Goal: Task Accomplishment & Management: Complete application form

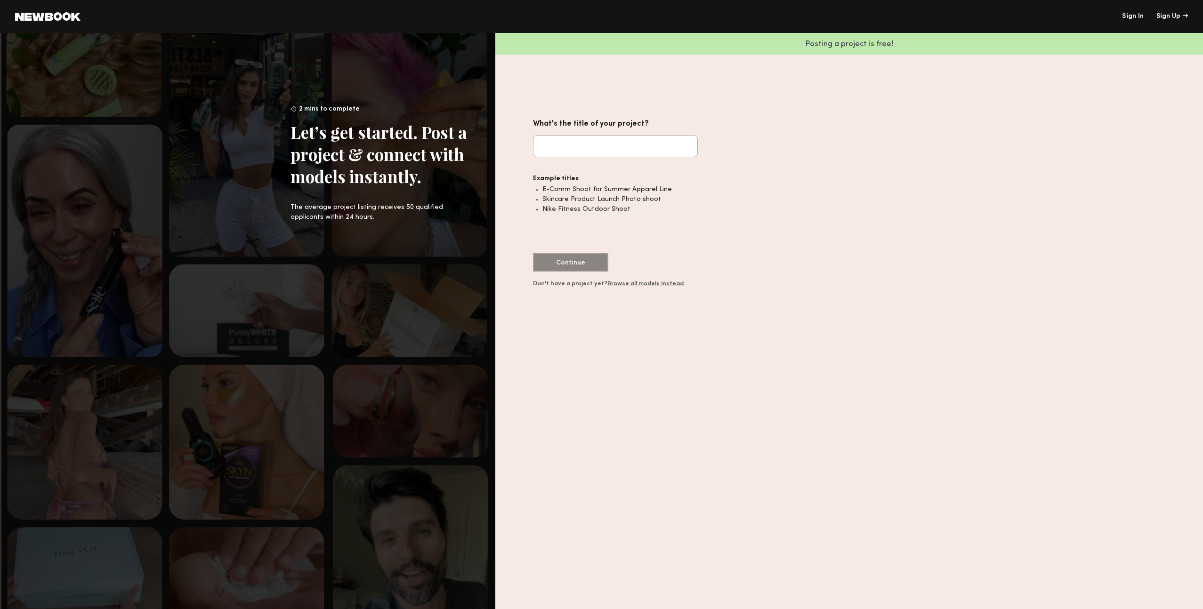
click at [614, 196] on li "Skincare Product Launch Photo shoot" at bounding box center [619, 199] width 155 height 10
click at [1131, 14] on link "Sign In" at bounding box center [1133, 16] width 22 height 7
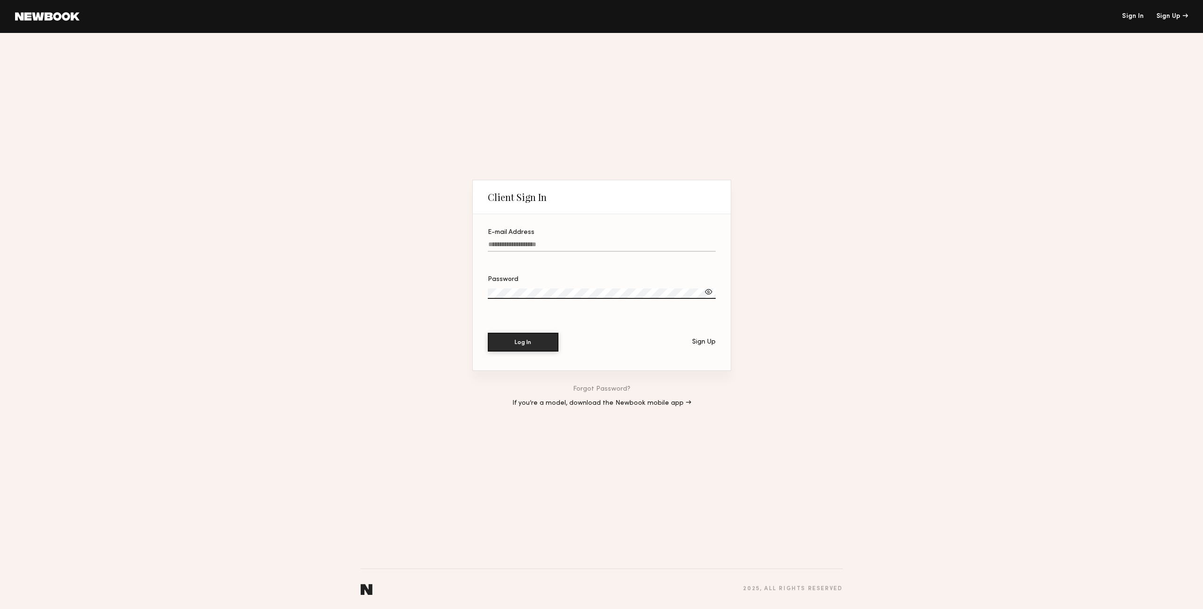
click at [553, 250] on input "E-mail Address" at bounding box center [602, 246] width 228 height 11
type input "**********"
click at [72, 16] on link at bounding box center [47, 16] width 64 height 8
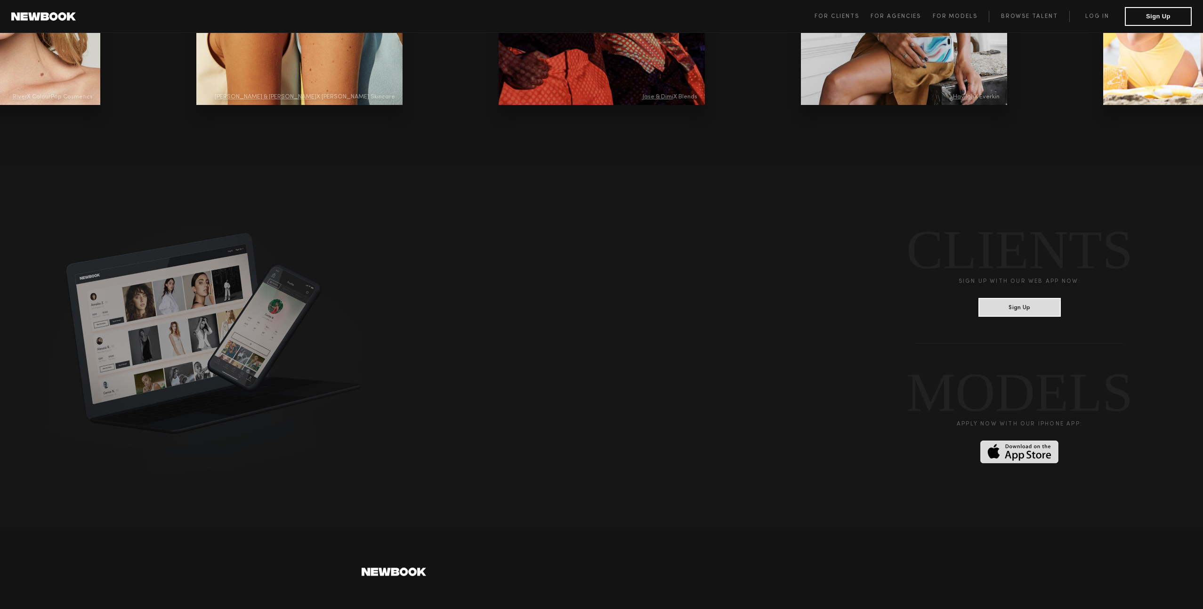
scroll to position [2344, 0]
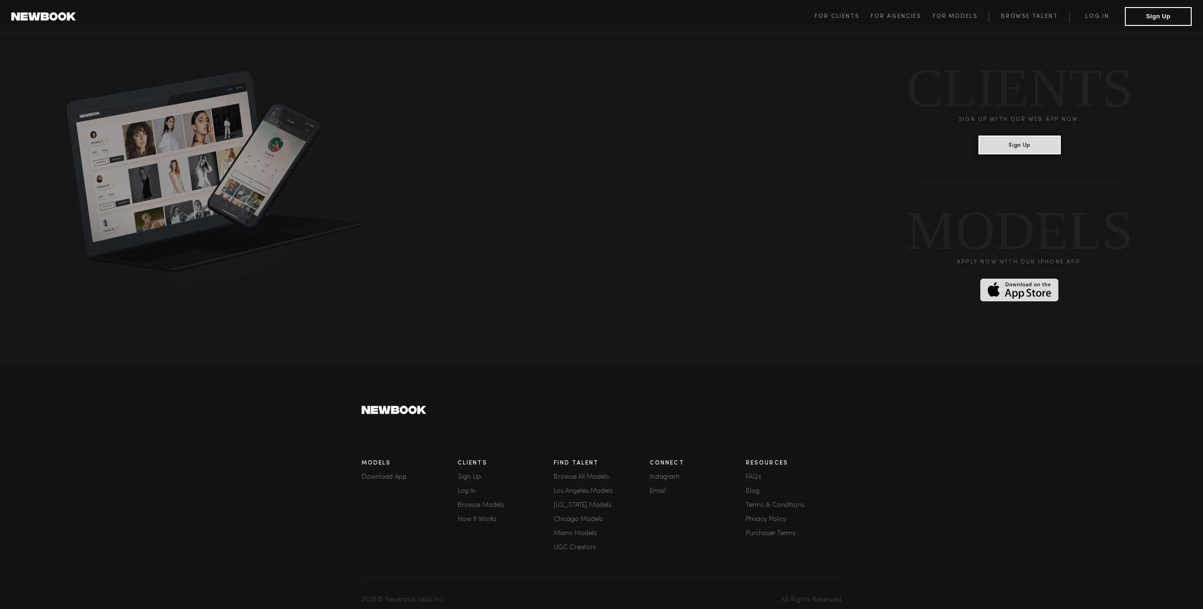
click at [1044, 136] on button "Sign Up" at bounding box center [1019, 145] width 82 height 19
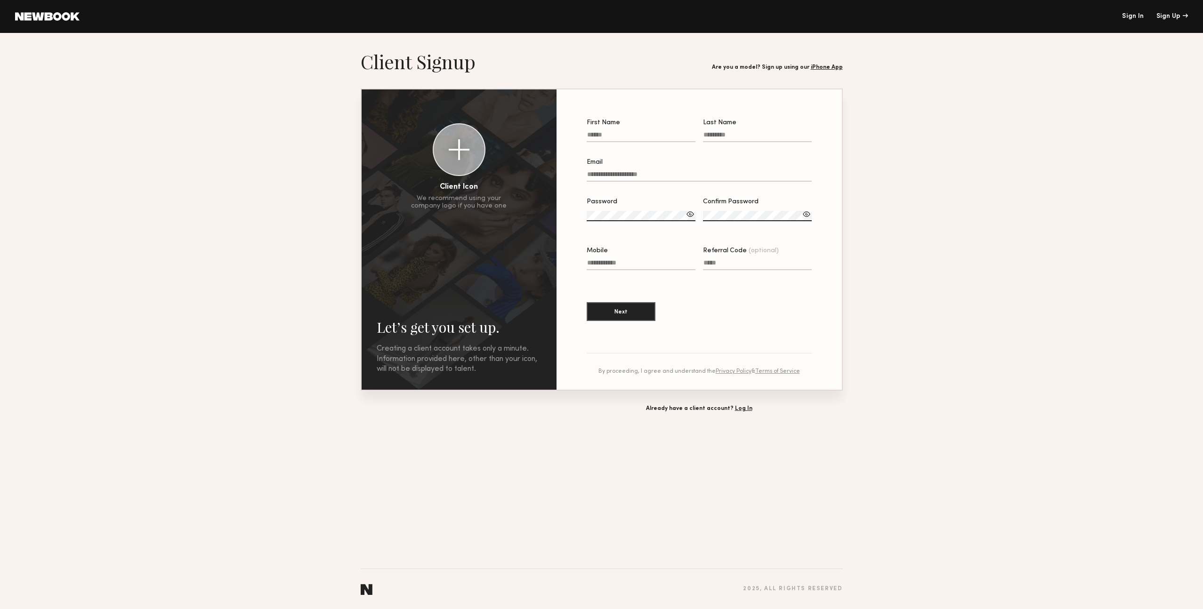
click at [610, 137] on input "First Name" at bounding box center [640, 136] width 109 height 11
type input "*****"
type input "******"
type input "**********"
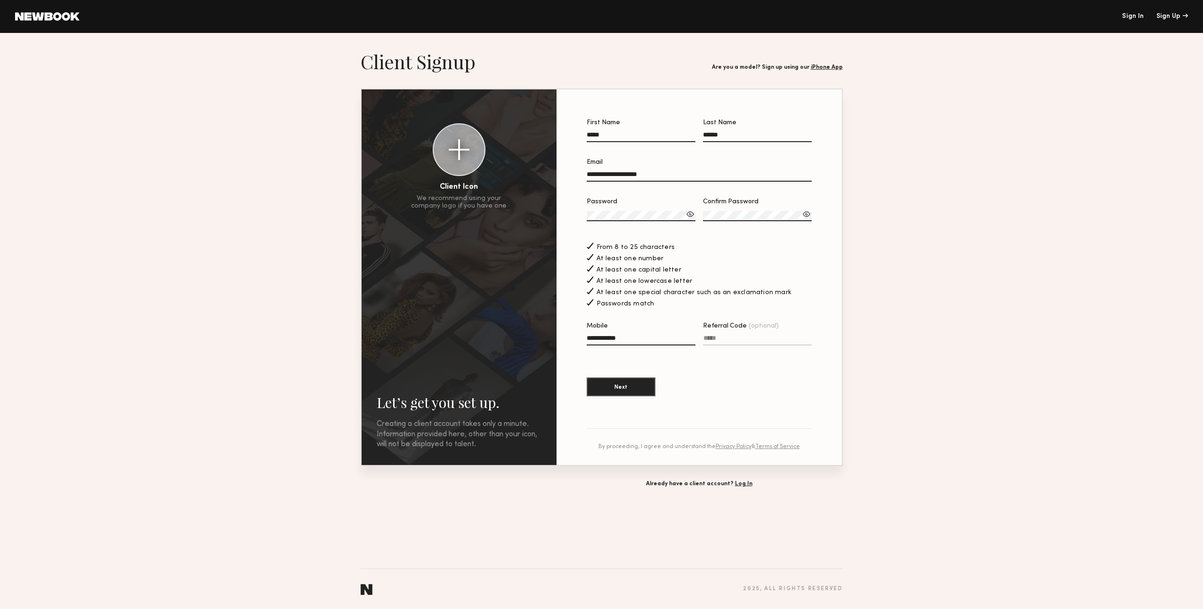
click at [459, 166] on div at bounding box center [458, 149] width 51 height 51
click at [625, 388] on button "Next" at bounding box center [620, 386] width 69 height 19
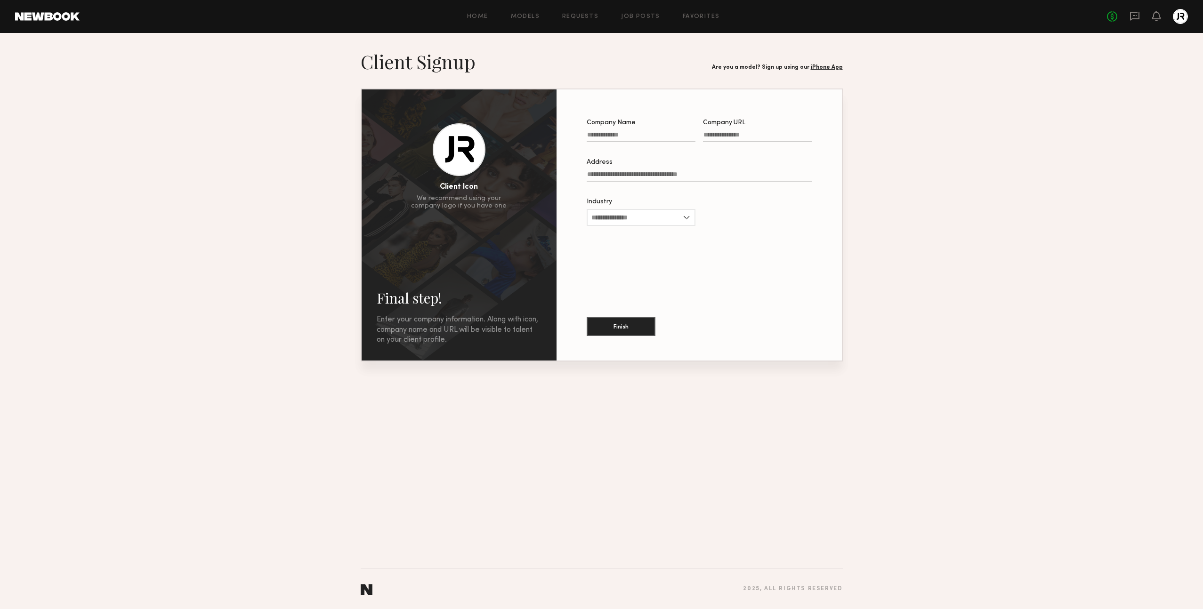
drag, startPoint x: 605, startPoint y: 143, endPoint x: 602, endPoint y: 139, distance: 4.8
click at [605, 143] on label "Company Name" at bounding box center [640, 136] width 109 height 32
click at [605, 142] on input "Company Name" at bounding box center [640, 136] width 109 height 11
click at [603, 137] on input "Company Name" at bounding box center [640, 136] width 109 height 11
type input "**********"
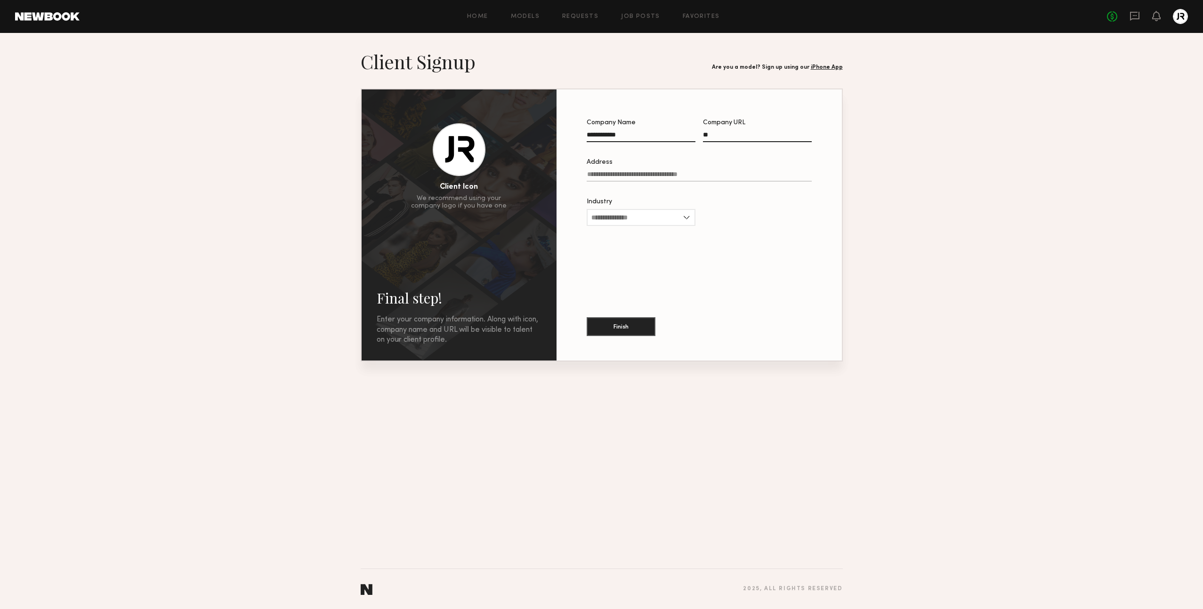
type input "*"
type input "**********"
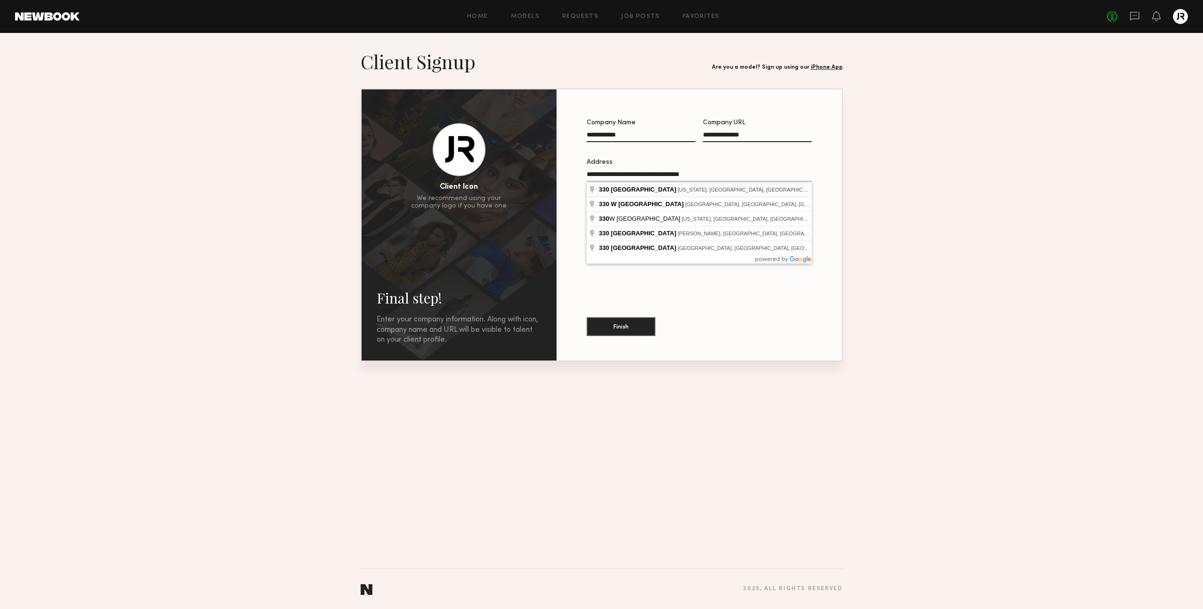
type input "**********"
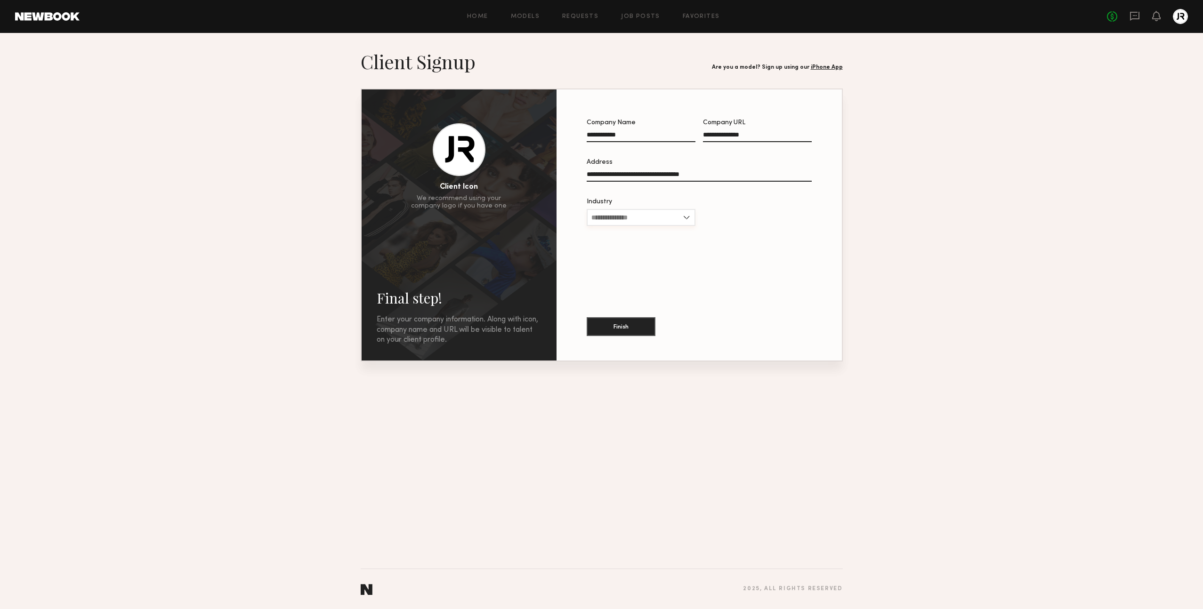
click at [622, 216] on input "Industry" at bounding box center [640, 217] width 109 height 17
click at [596, 324] on span "Other" at bounding box center [600, 324] width 18 height 7
click at [725, 216] on input "Other Industry" at bounding box center [757, 219] width 109 height 11
click at [690, 218] on input "*****" at bounding box center [640, 217] width 109 height 17
click at [616, 323] on div "Other" at bounding box center [640, 323] width 107 height 15
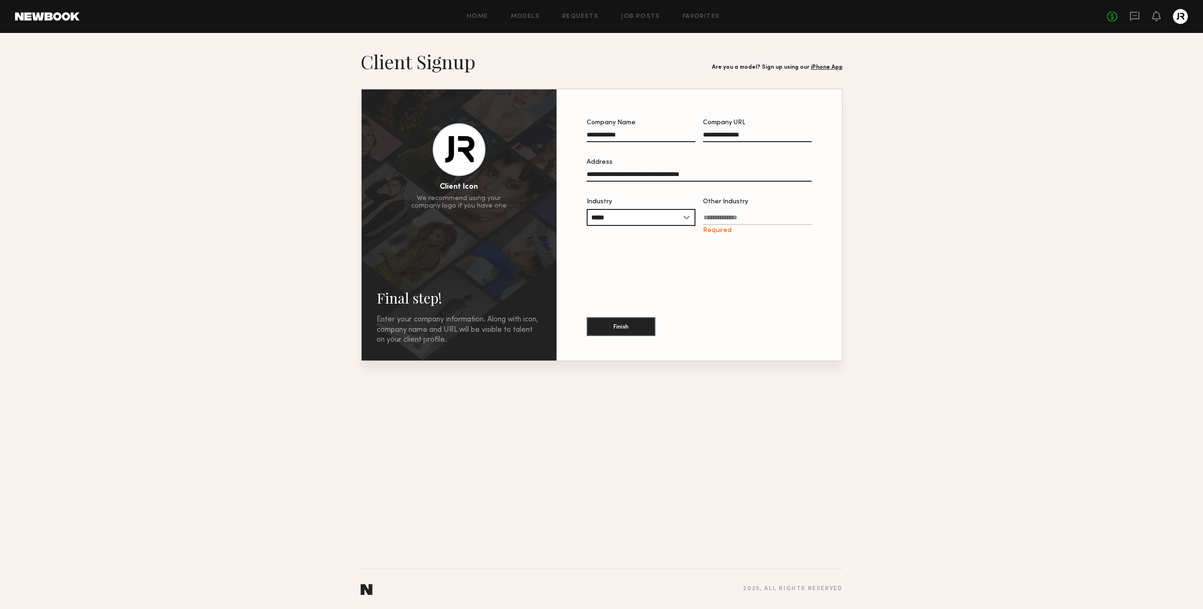
click at [732, 215] on input "Other Industry Required" at bounding box center [757, 219] width 109 height 11
click at [687, 216] on input "*****" at bounding box center [640, 217] width 109 height 17
click at [665, 233] on div "Advertising" at bounding box center [640, 233] width 107 height 15
type input "**********"
click at [618, 327] on button "Finish" at bounding box center [620, 326] width 69 height 19
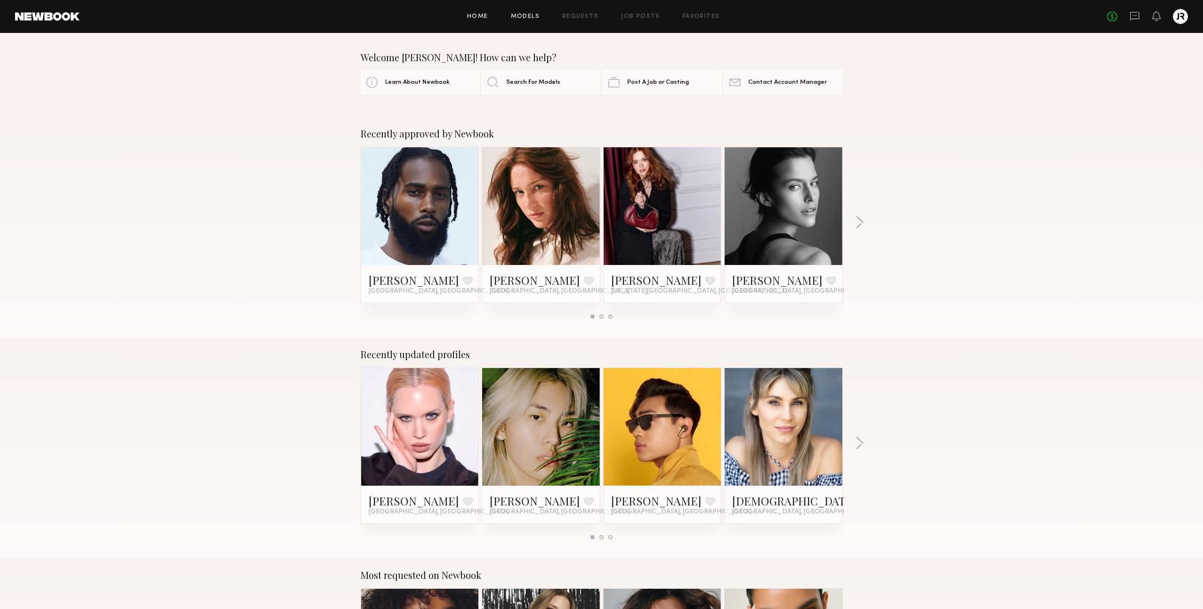
click at [523, 18] on link "Models" at bounding box center [525, 17] width 29 height 6
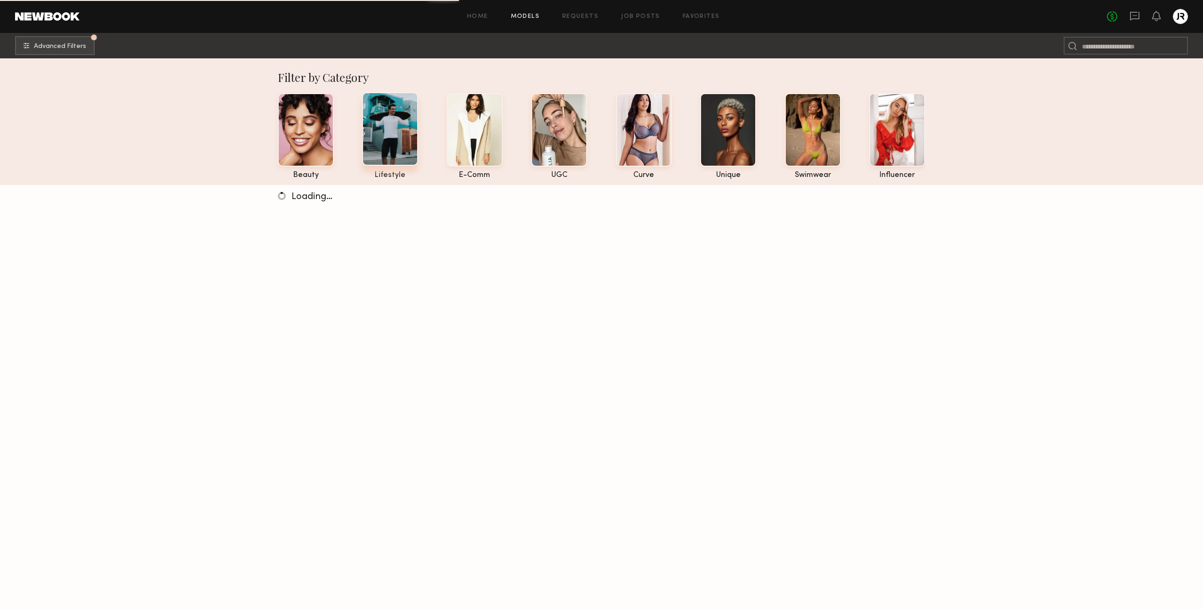
click at [392, 136] on div at bounding box center [390, 128] width 56 height 73
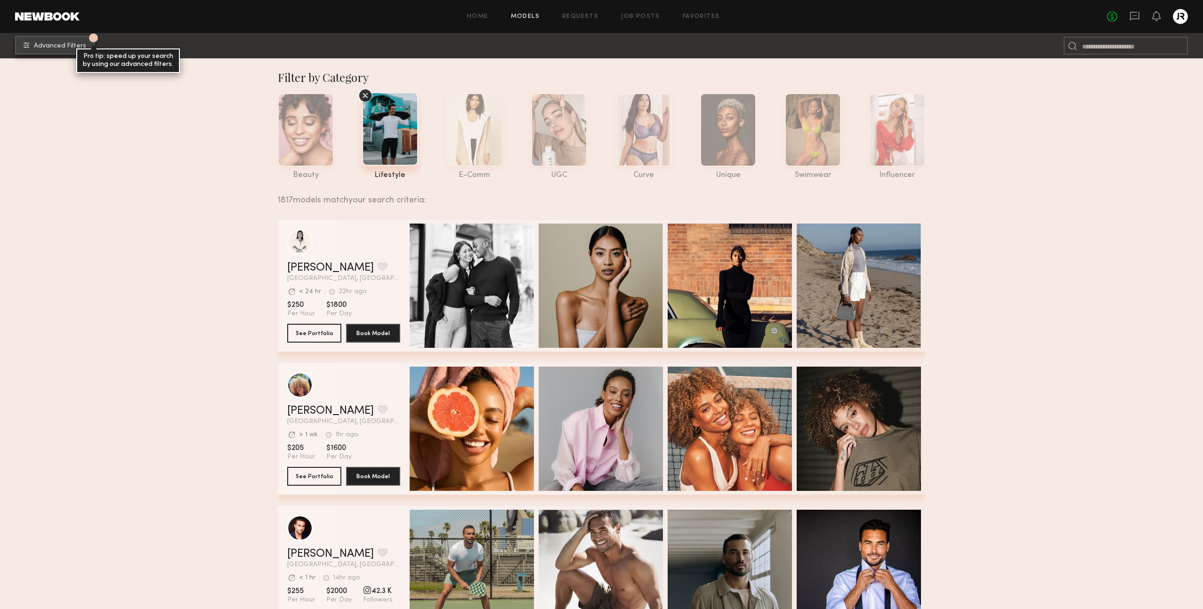
click at [56, 49] on span "Advanced Filters" at bounding box center [60, 46] width 52 height 7
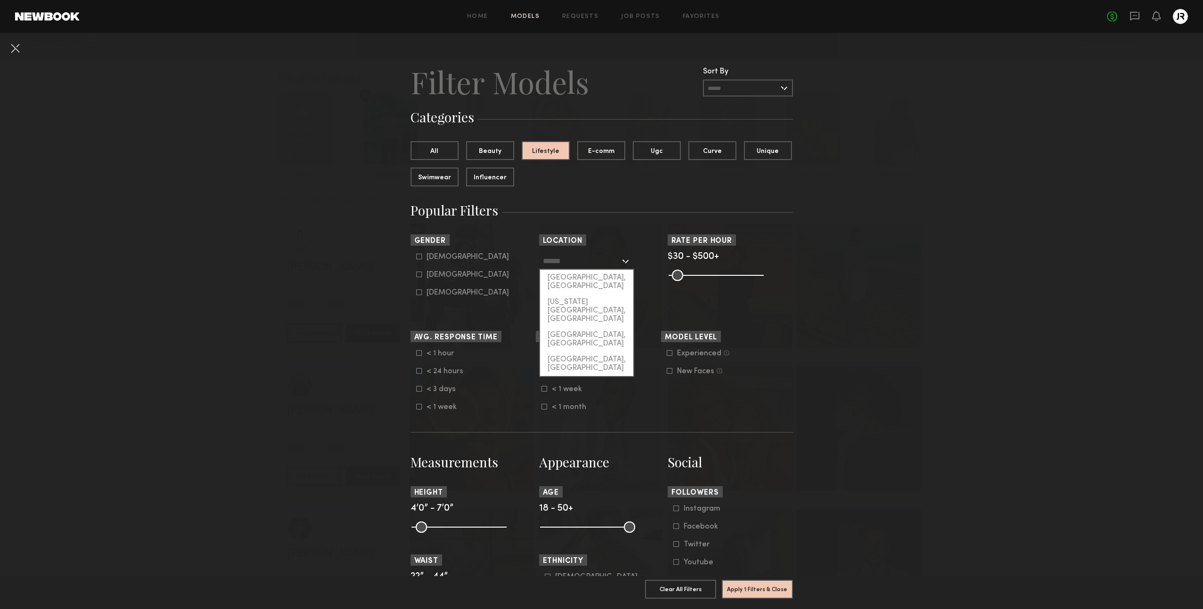
click at [605, 261] on input "text" at bounding box center [581, 261] width 77 height 16
click at [593, 294] on div "New York City, NY" at bounding box center [586, 310] width 93 height 33
type input "**********"
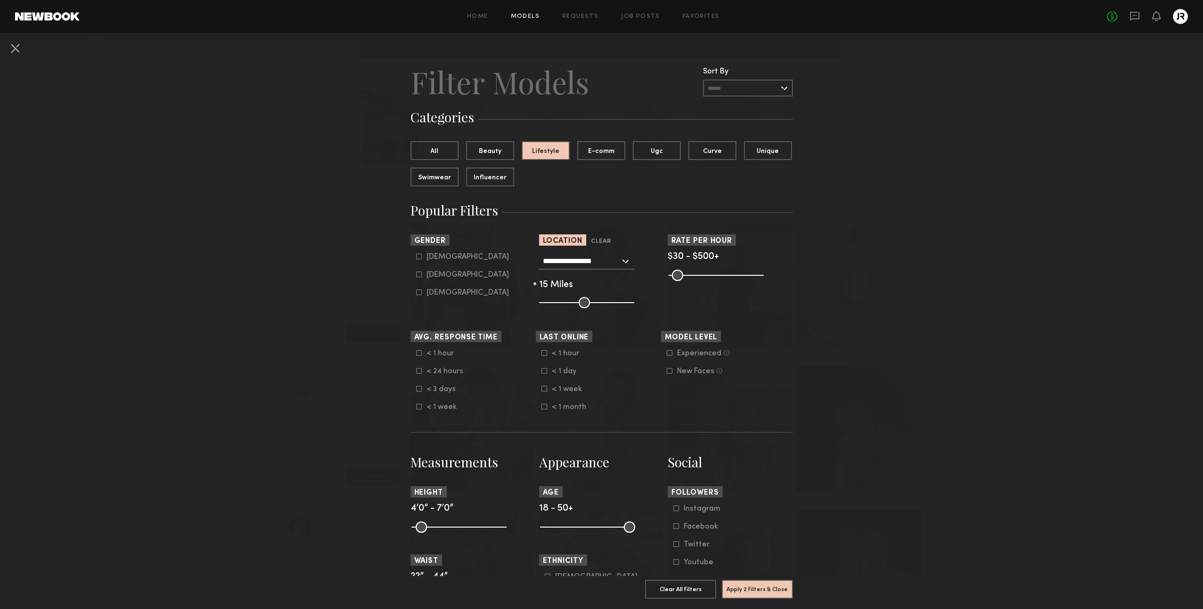
type input "**"
click at [553, 302] on input "range" at bounding box center [586, 302] width 95 height 11
click at [741, 276] on common-range-minmax at bounding box center [714, 274] width 95 height 11
click at [741, 274] on common-range-minmax at bounding box center [714, 274] width 95 height 11
drag, startPoint x: 755, startPoint y: 275, endPoint x: 713, endPoint y: 281, distance: 42.8
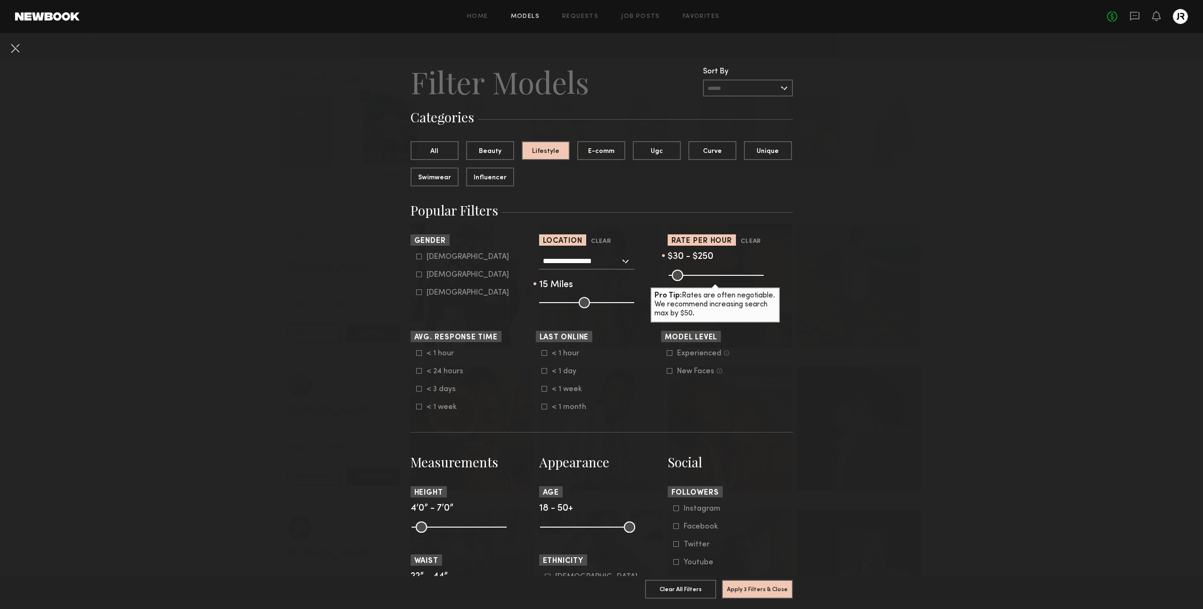
type input "***"
click at [713, 281] on input "range" at bounding box center [715, 275] width 95 height 11
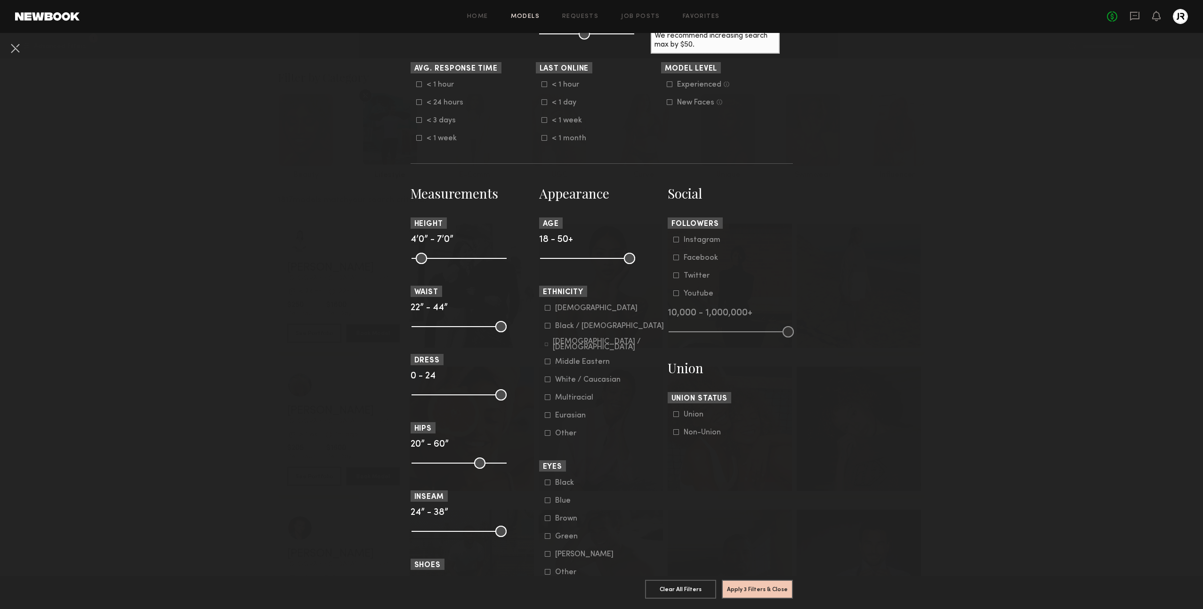
scroll to position [270, 0]
drag, startPoint x: 628, startPoint y: 257, endPoint x: 593, endPoint y: 261, distance: 35.1
type input "**"
click at [593, 261] on input "range" at bounding box center [587, 256] width 95 height 11
drag, startPoint x: 549, startPoint y: 257, endPoint x: 559, endPoint y: 256, distance: 10.4
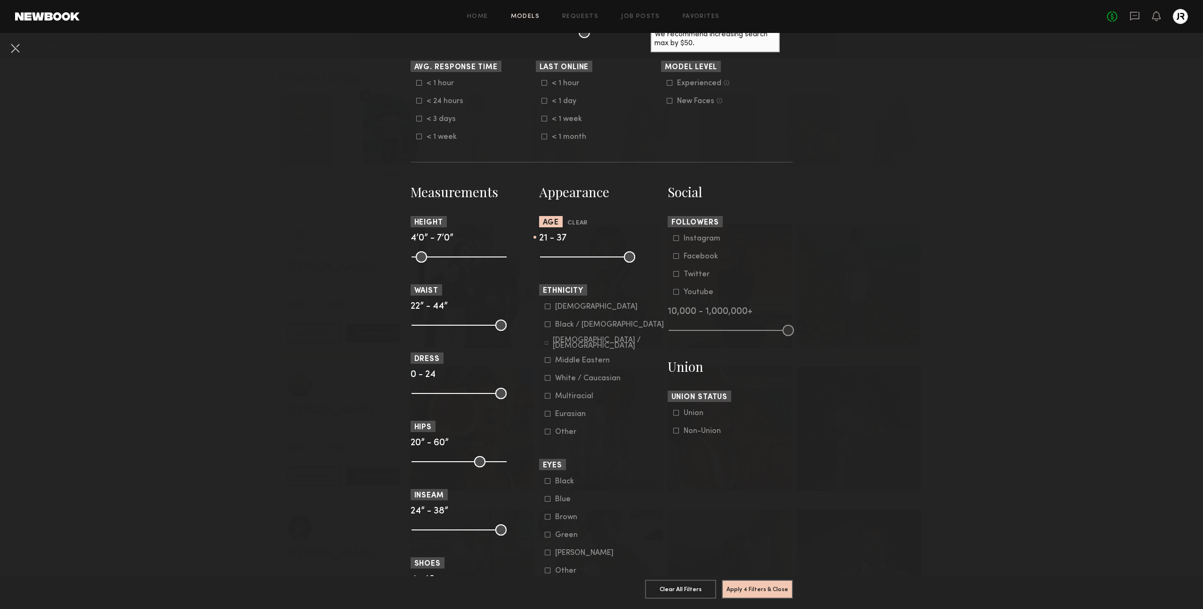
type input "**"
click at [553, 257] on input "range" at bounding box center [587, 256] width 95 height 11
type input "**"
click at [590, 258] on input "range" at bounding box center [587, 256] width 95 height 11
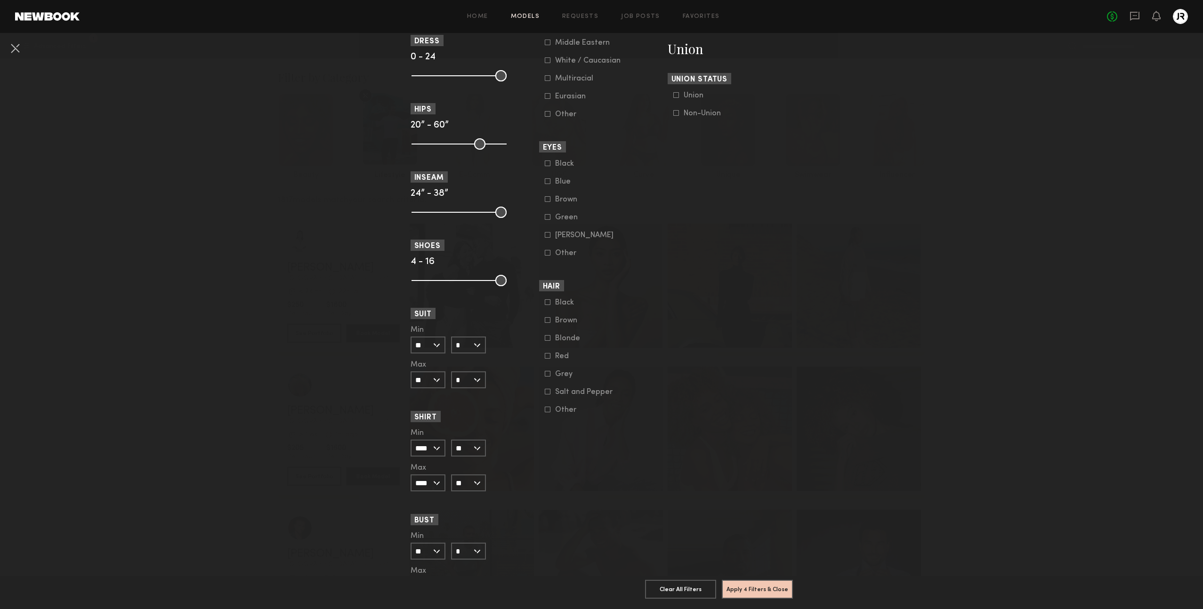
scroll to position [636, 0]
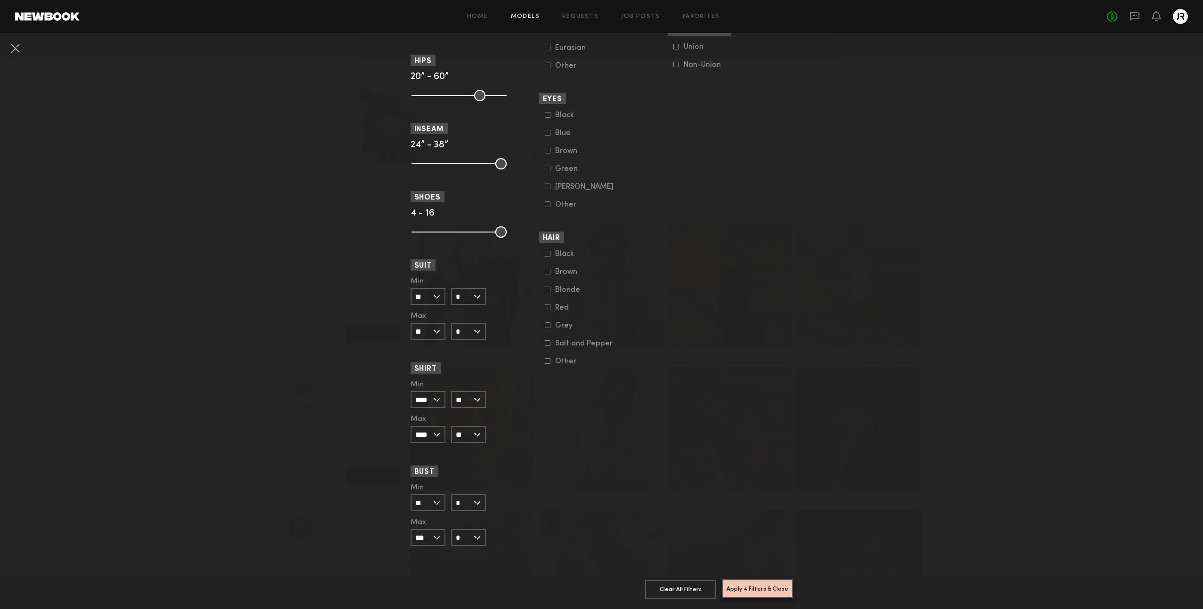
click at [760, 593] on button "Apply 4 Filters & Close" at bounding box center [757, 588] width 71 height 19
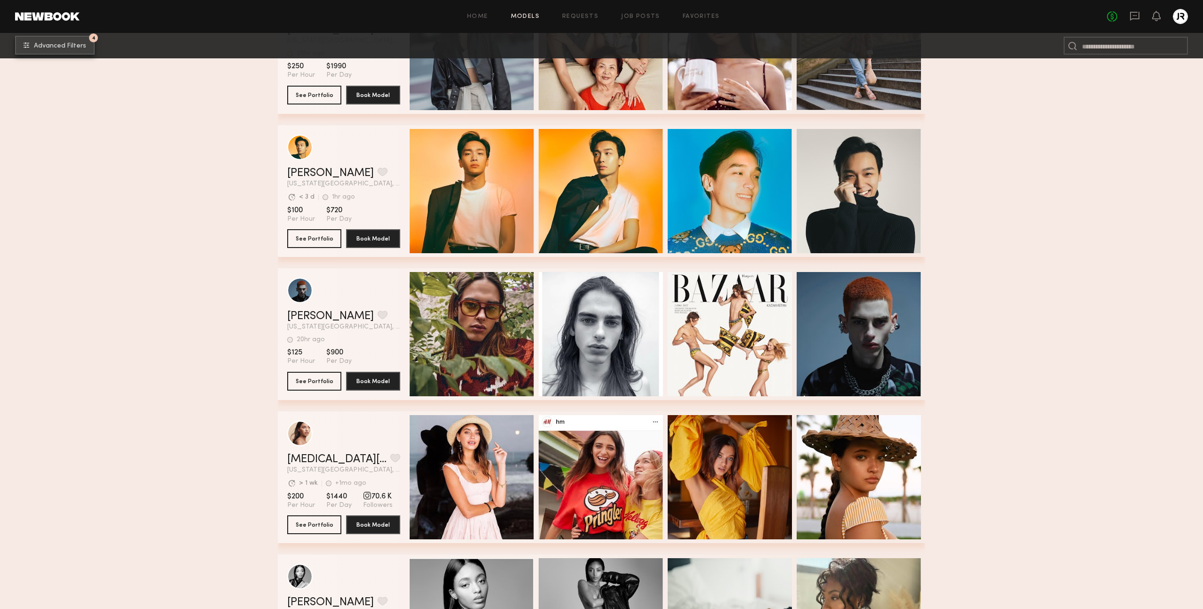
scroll to position [10252, 0]
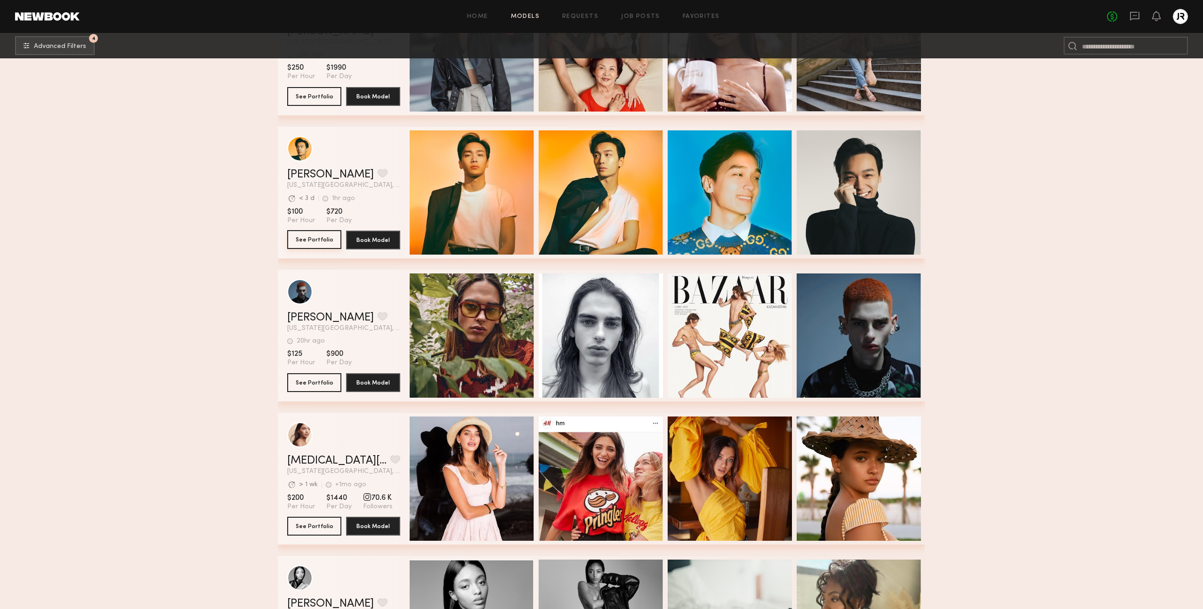
click at [315, 239] on button "See Portfolio" at bounding box center [314, 239] width 54 height 19
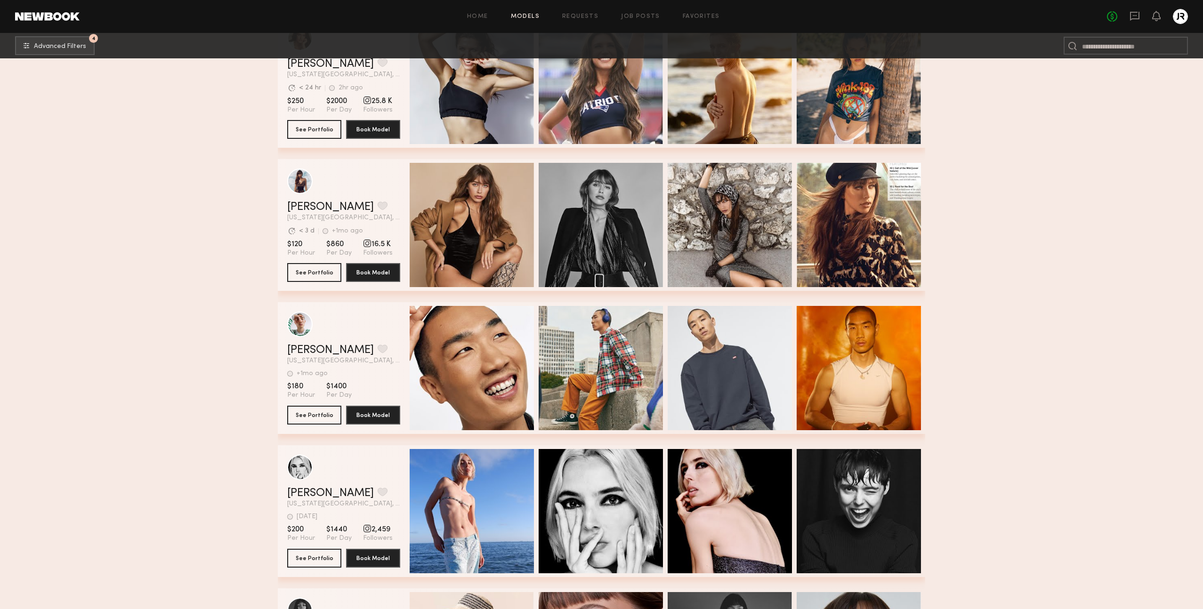
scroll to position [14513, 0]
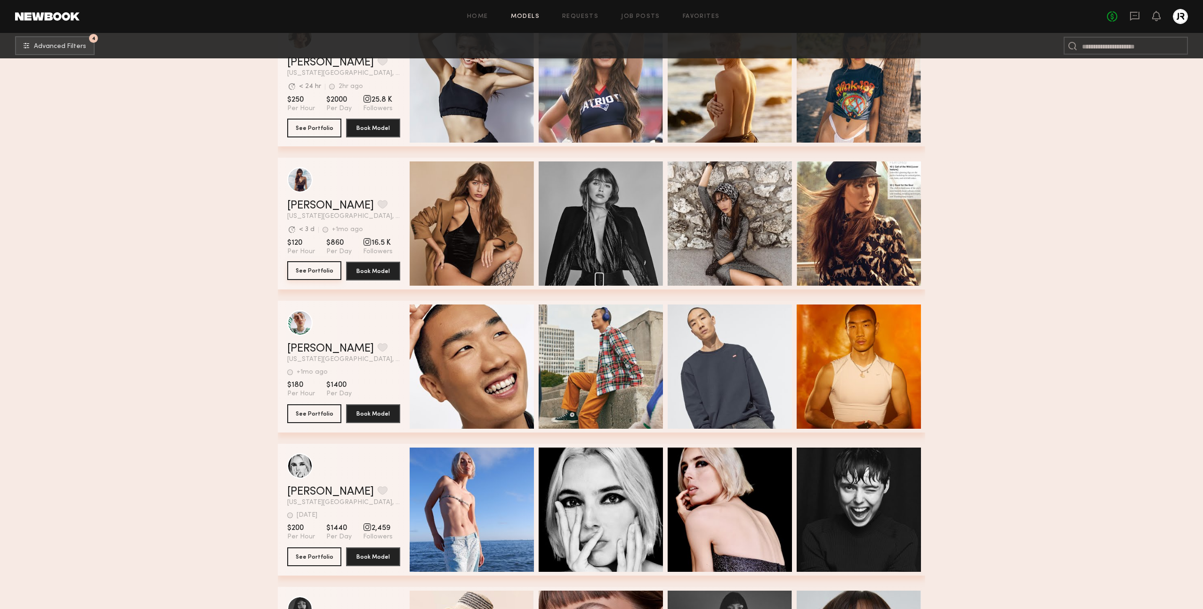
click at [307, 268] on button "See Portfolio" at bounding box center [314, 270] width 54 height 19
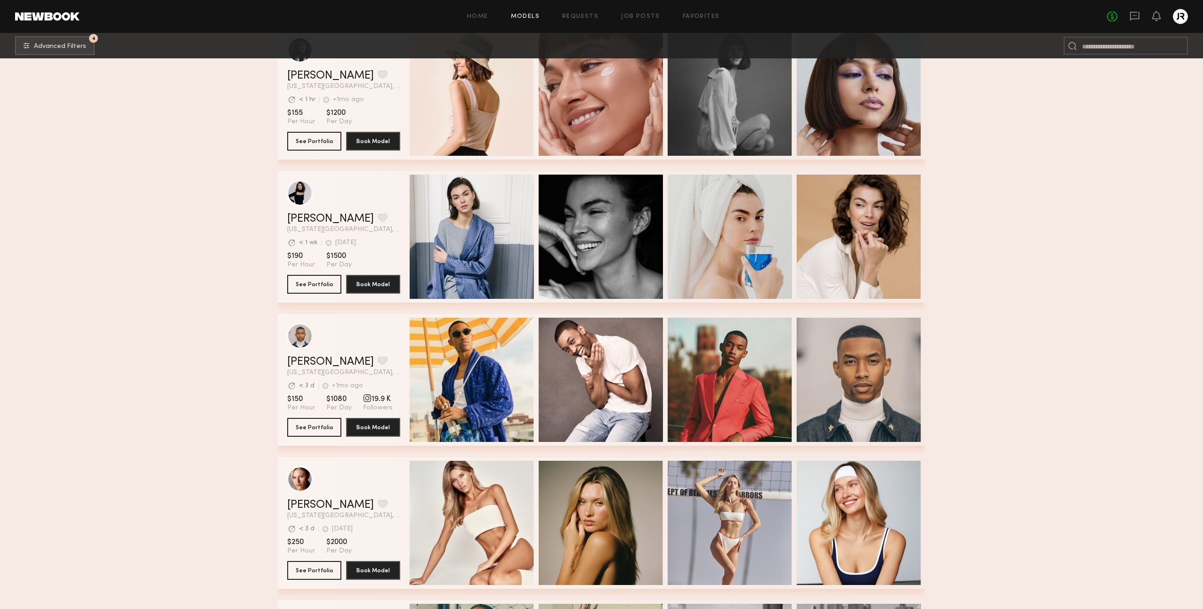
scroll to position [15075, 0]
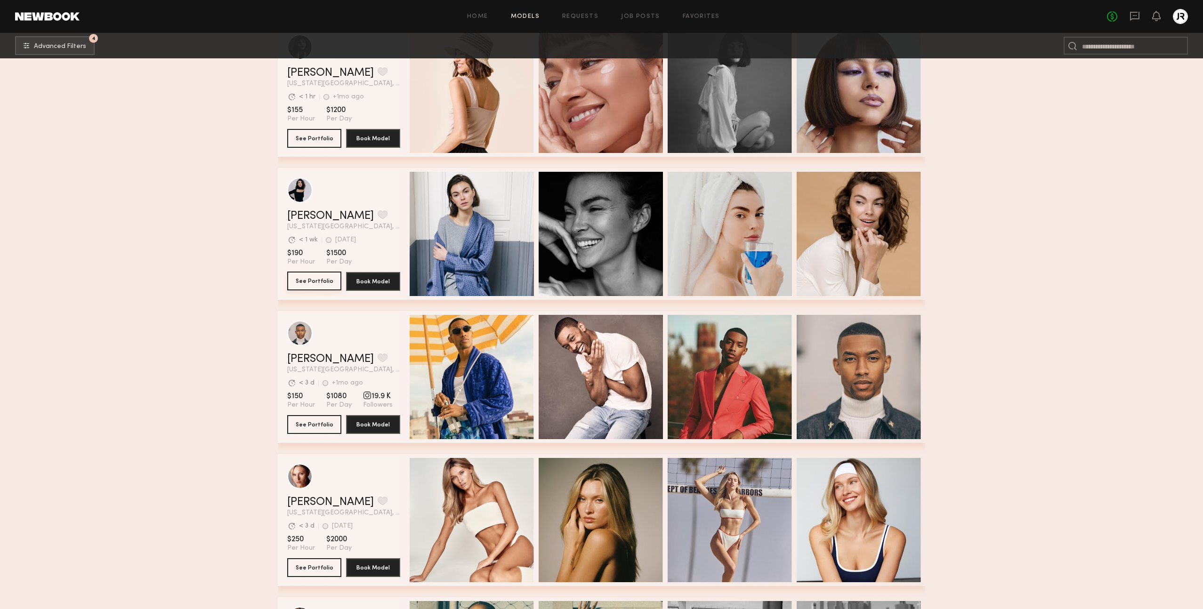
click at [317, 282] on button "See Portfolio" at bounding box center [314, 281] width 54 height 19
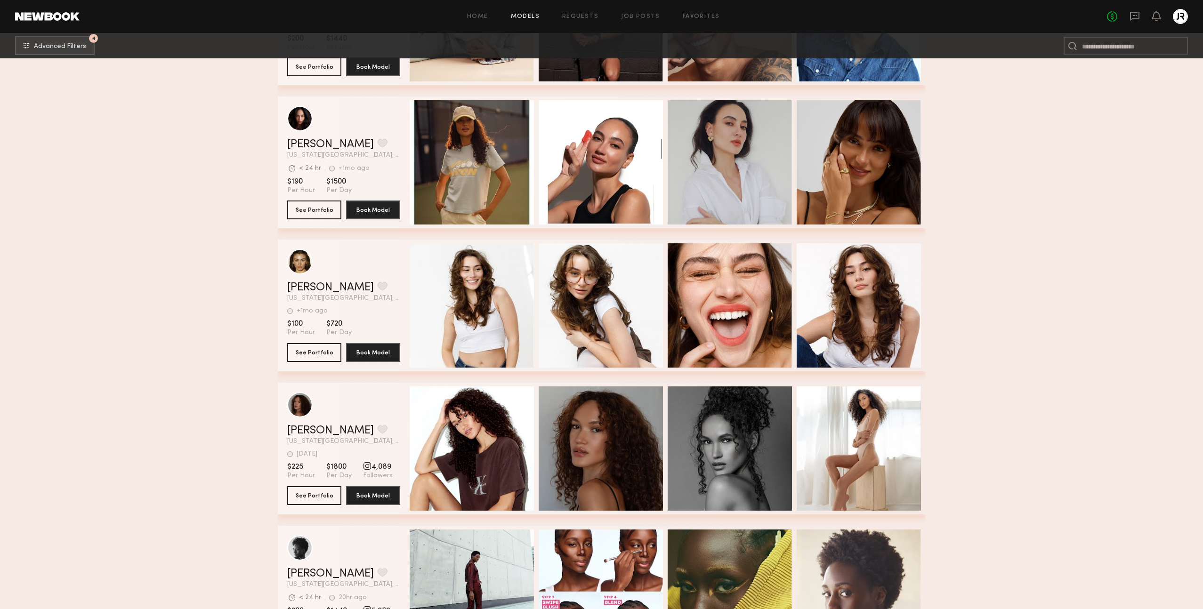
scroll to position [16859, 0]
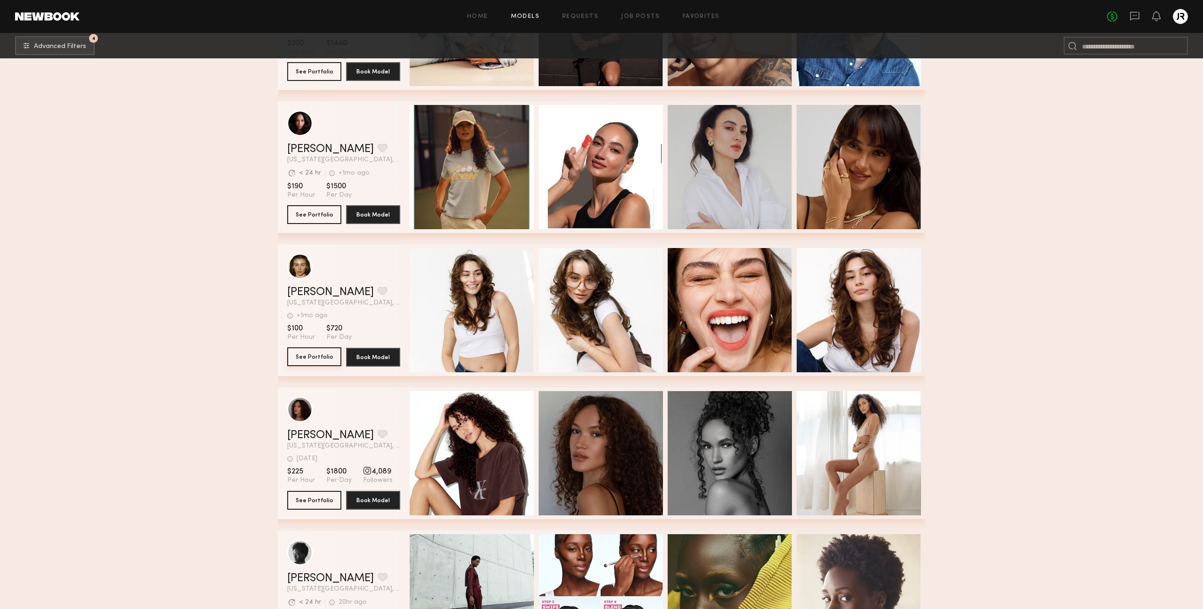
click at [312, 358] on button "See Portfolio" at bounding box center [314, 356] width 54 height 19
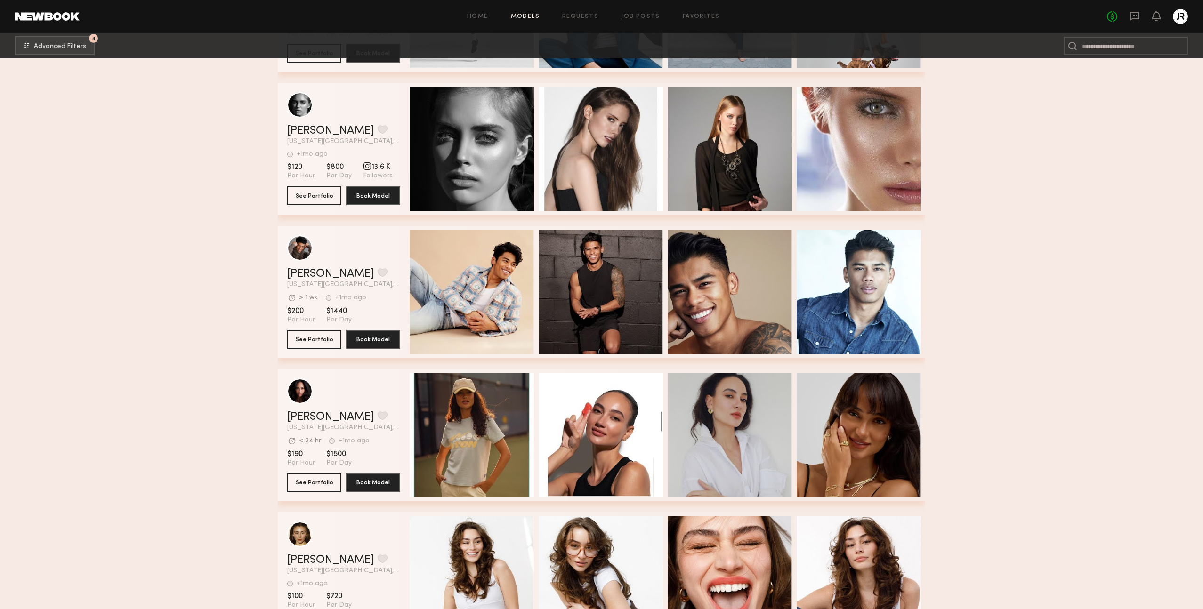
scroll to position [16542, 0]
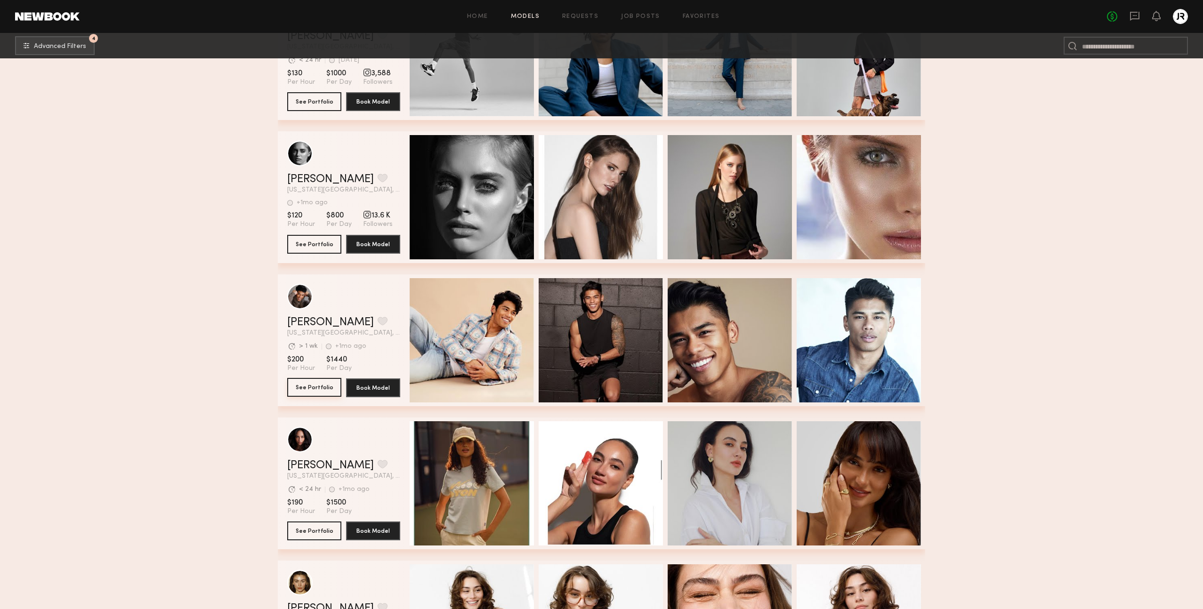
click at [314, 389] on button "See Portfolio" at bounding box center [314, 387] width 54 height 19
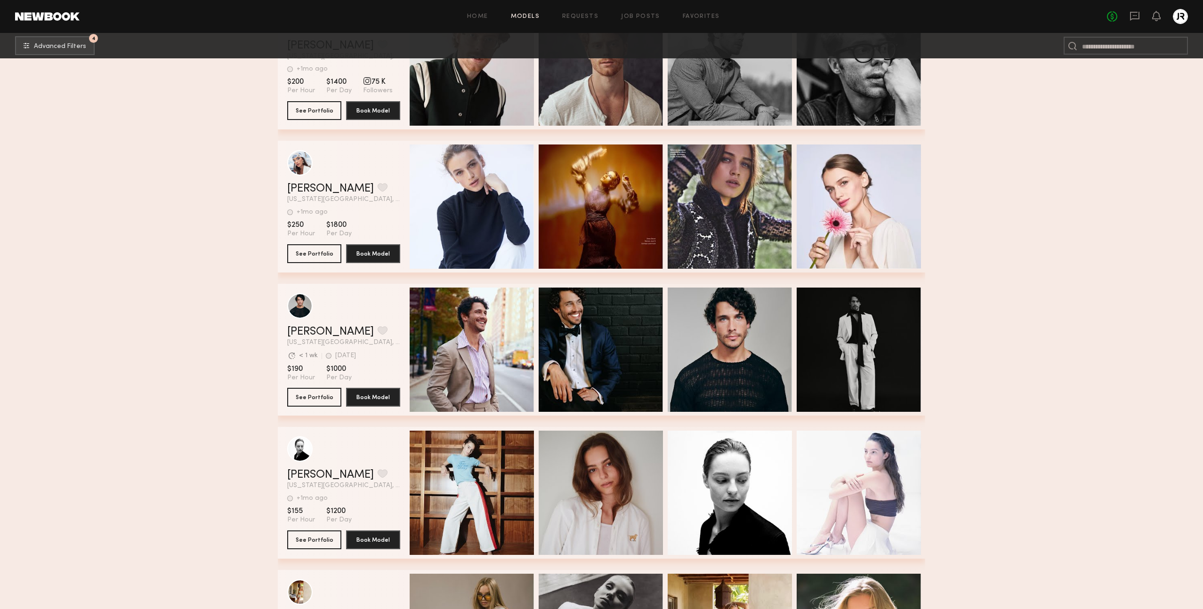
scroll to position [19966, 0]
click at [310, 391] on button "See Portfolio" at bounding box center [314, 397] width 54 height 19
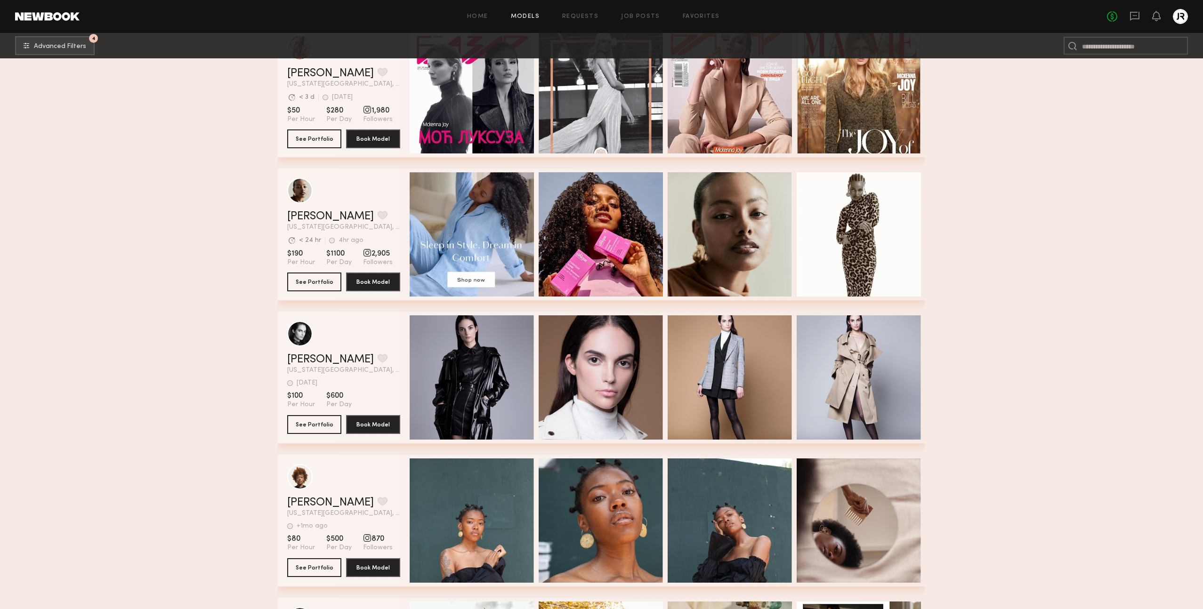
scroll to position [25092, 0]
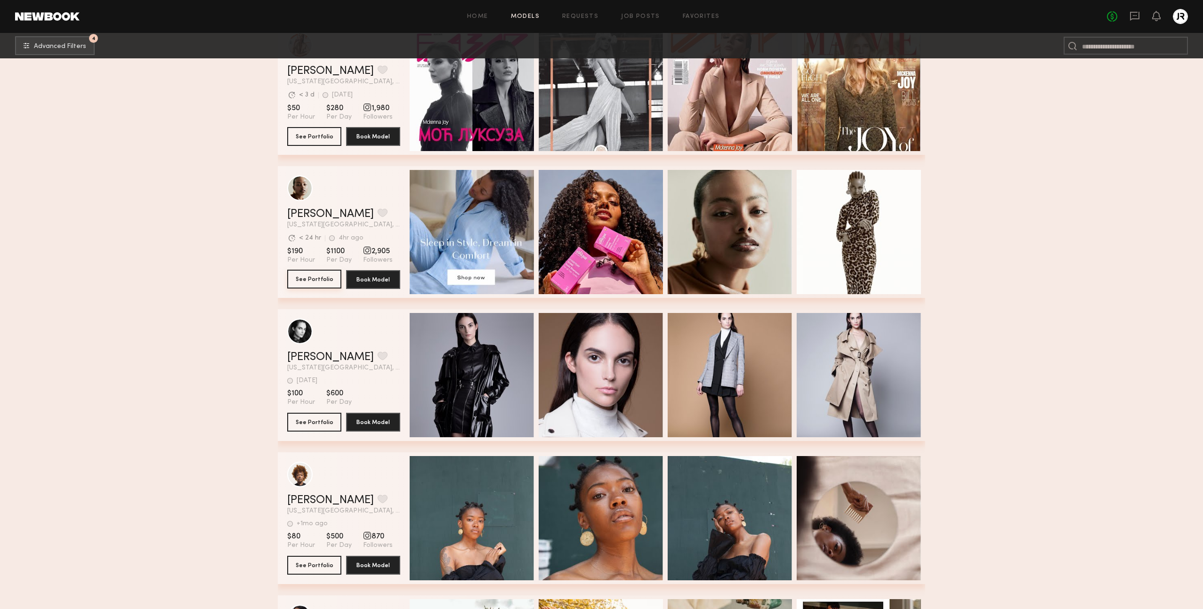
click at [305, 275] on button "See Portfolio" at bounding box center [314, 279] width 54 height 19
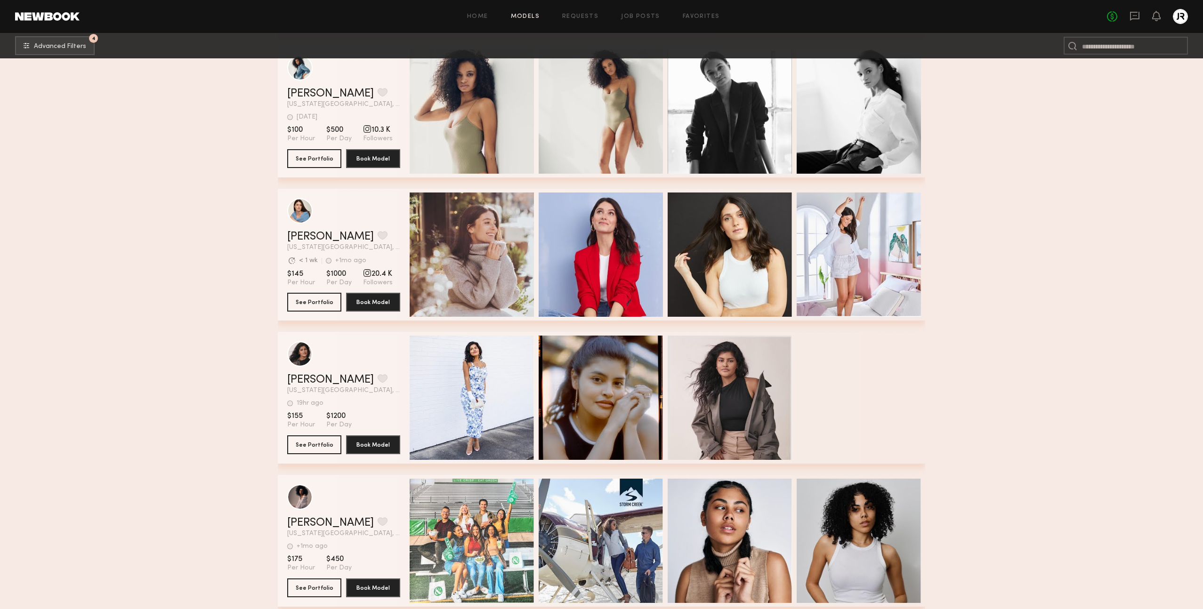
scroll to position [27213, 0]
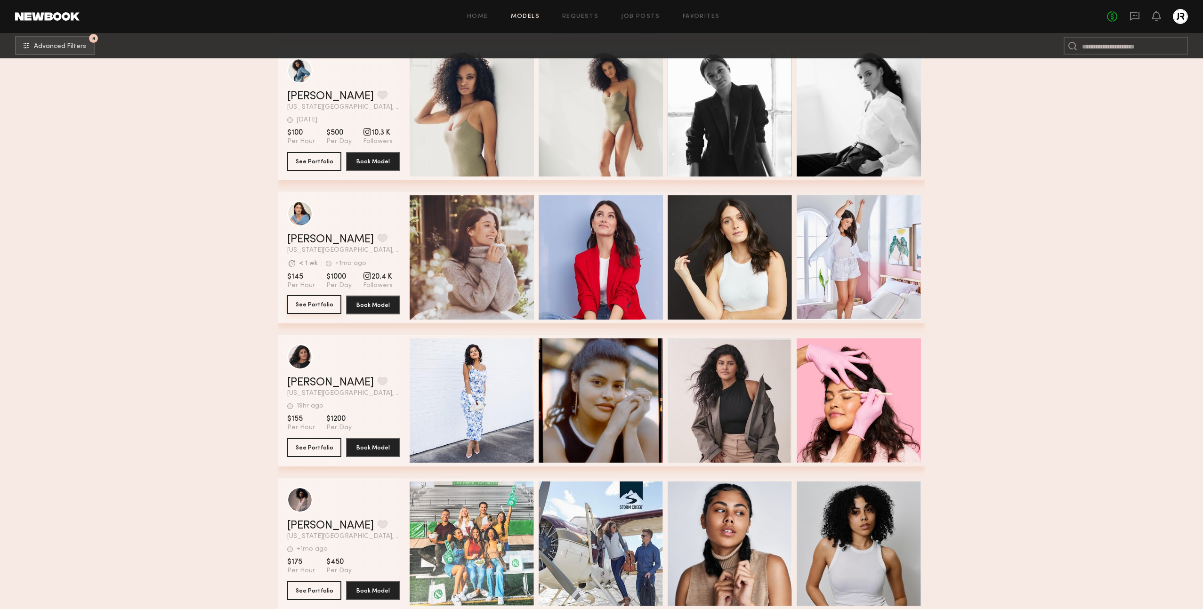
click at [305, 305] on button "See Portfolio" at bounding box center [314, 304] width 54 height 19
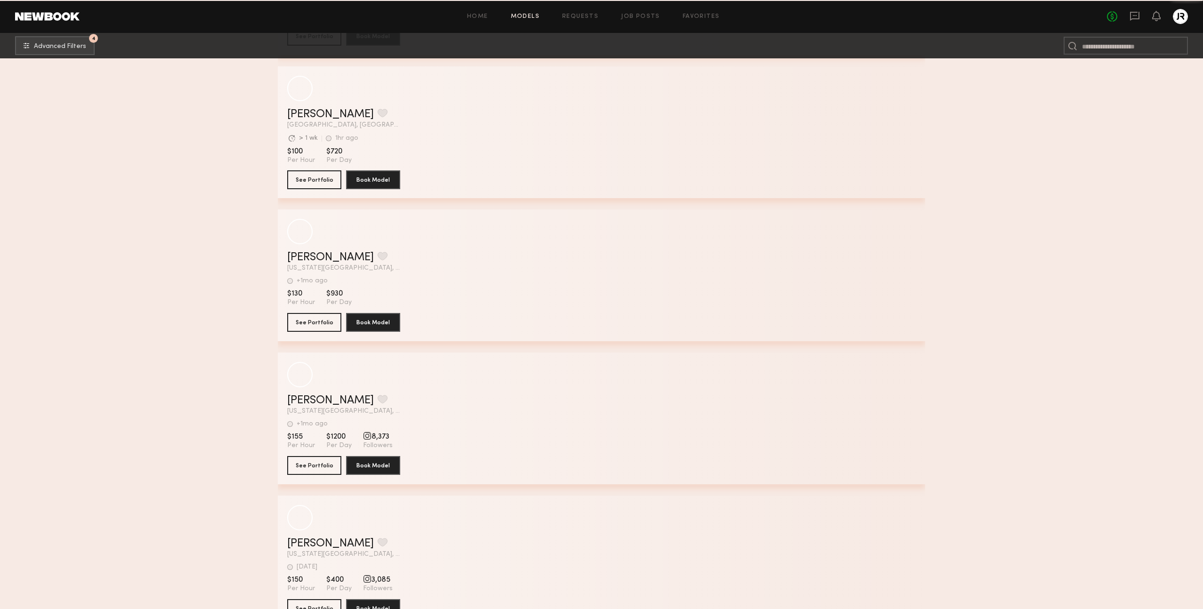
scroll to position [29882, 0]
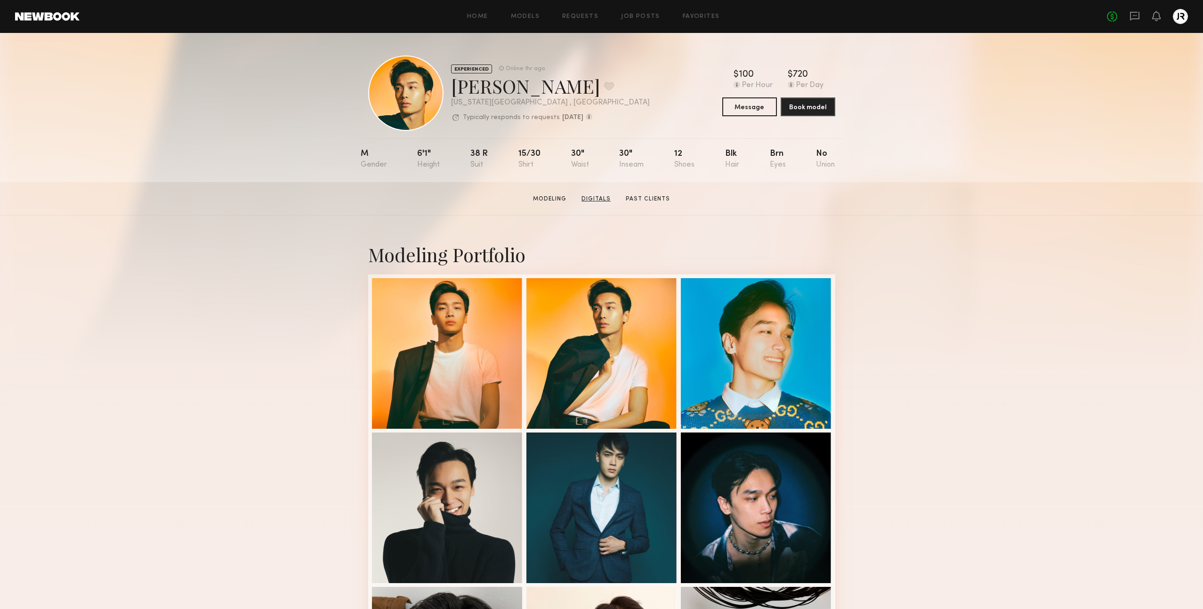
click at [598, 200] on link "Digitals" at bounding box center [595, 199] width 37 height 8
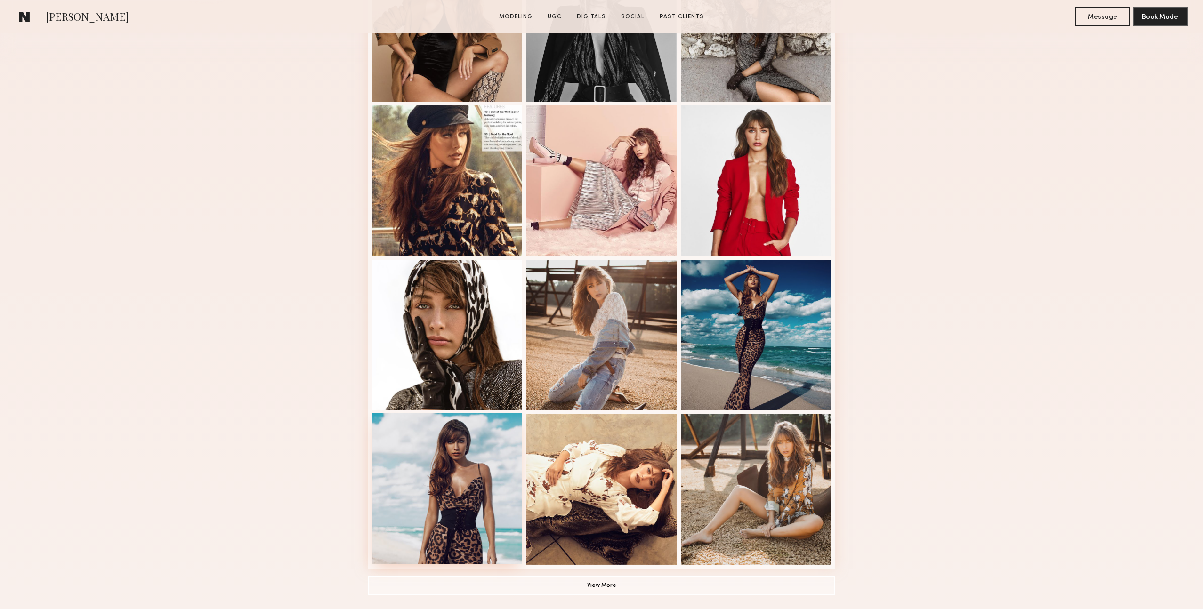
scroll to position [529, 0]
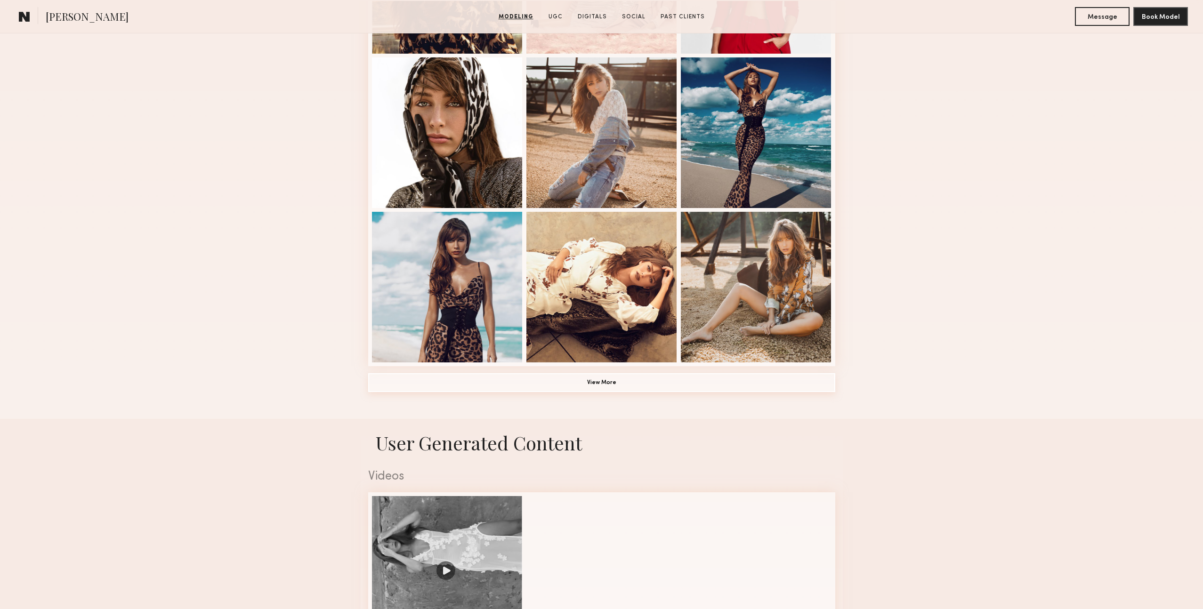
click at [597, 384] on button "View More" at bounding box center [601, 382] width 467 height 19
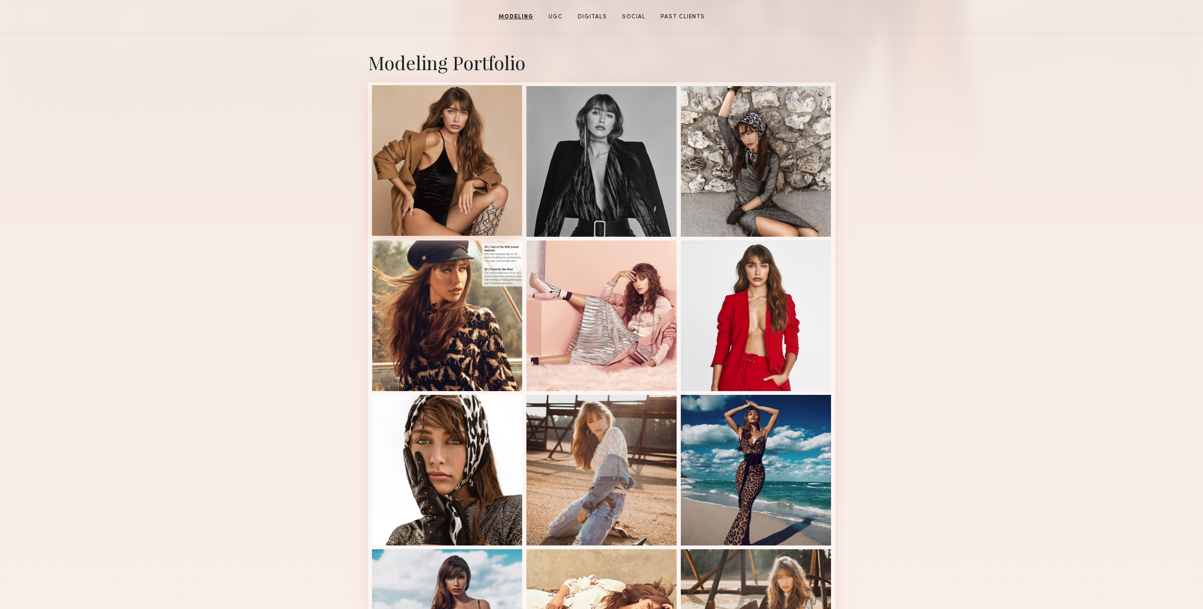
scroll to position [0, 0]
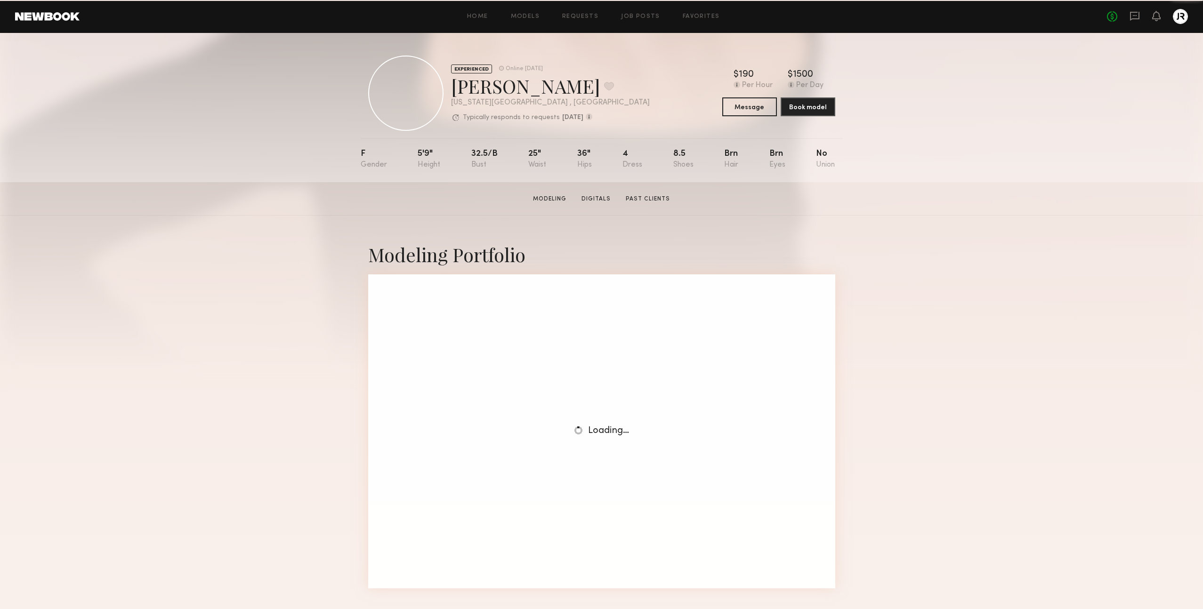
scroll to position [1, 0]
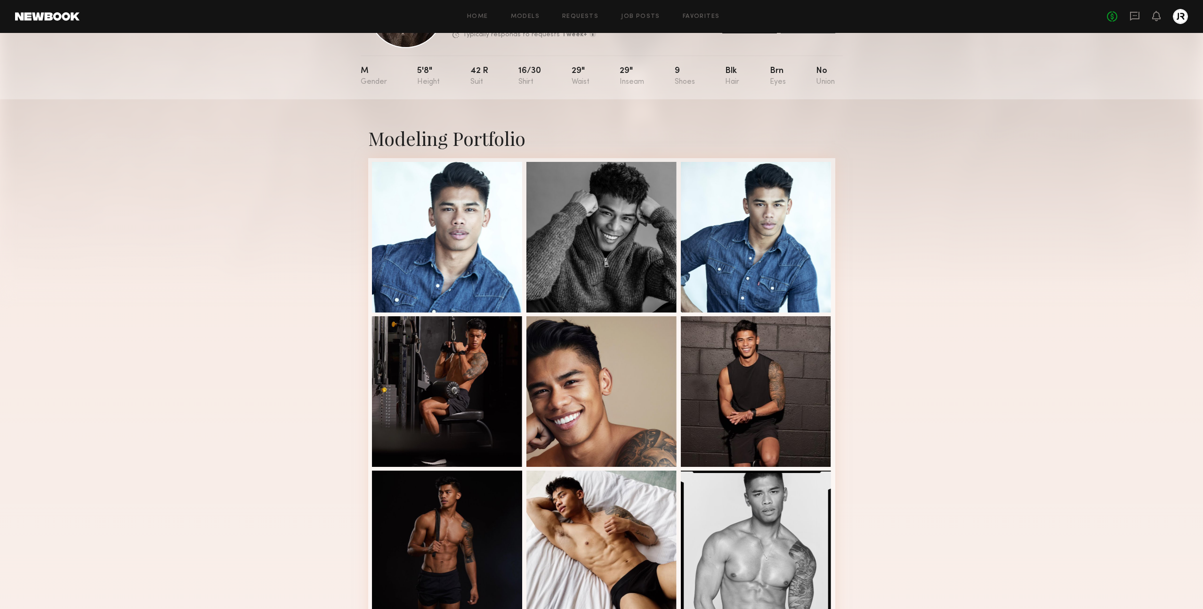
scroll to position [83, 0]
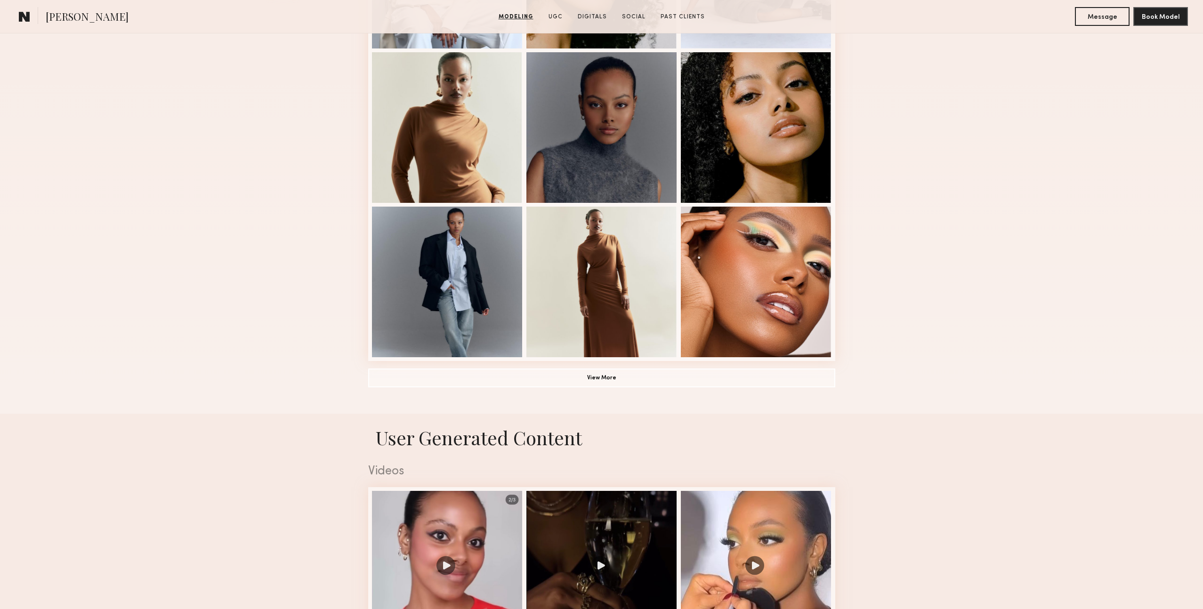
scroll to position [535, 0]
click at [599, 380] on button "View More" at bounding box center [601, 377] width 467 height 19
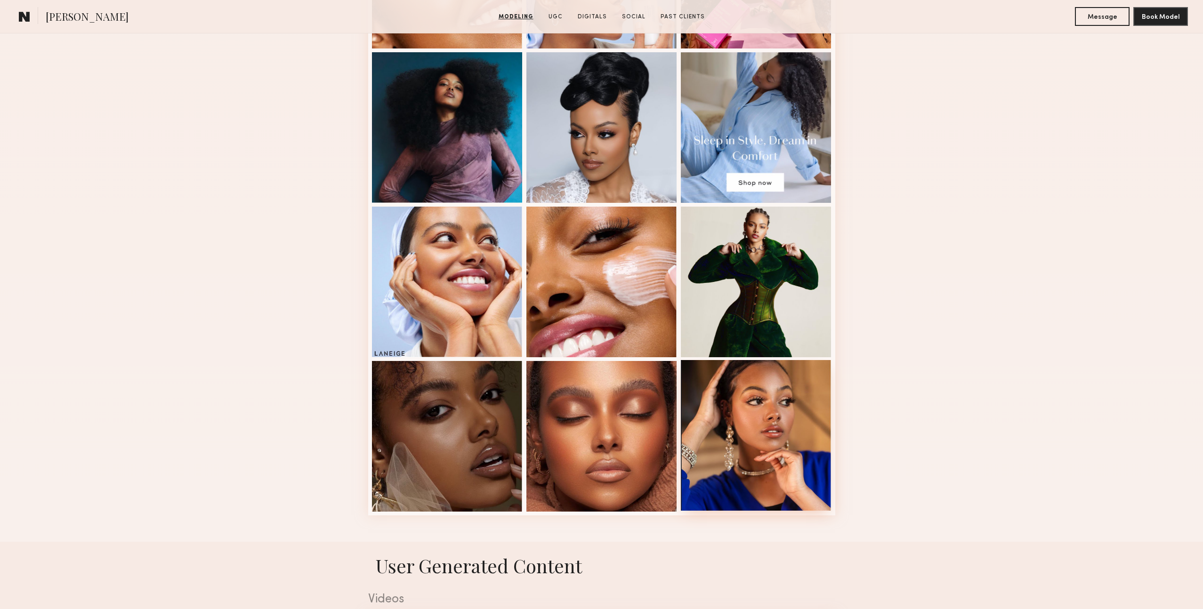
scroll to position [1003, 0]
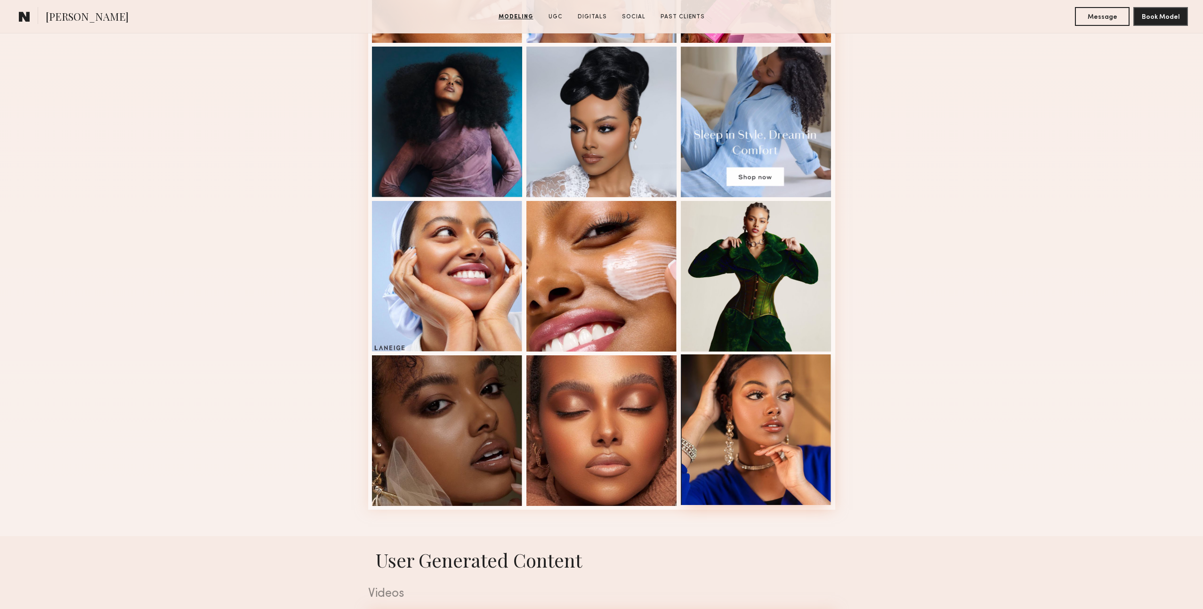
click at [771, 446] on div at bounding box center [756, 429] width 151 height 151
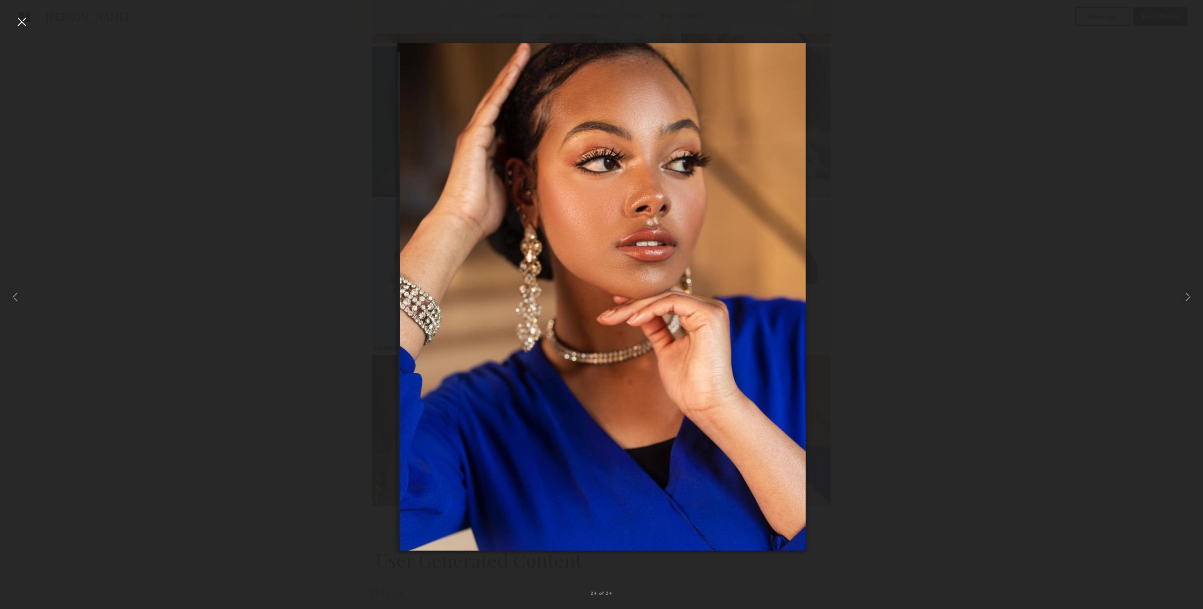
click at [859, 356] on div at bounding box center [601, 297] width 1203 height 564
click at [23, 23] on div at bounding box center [21, 21] width 15 height 15
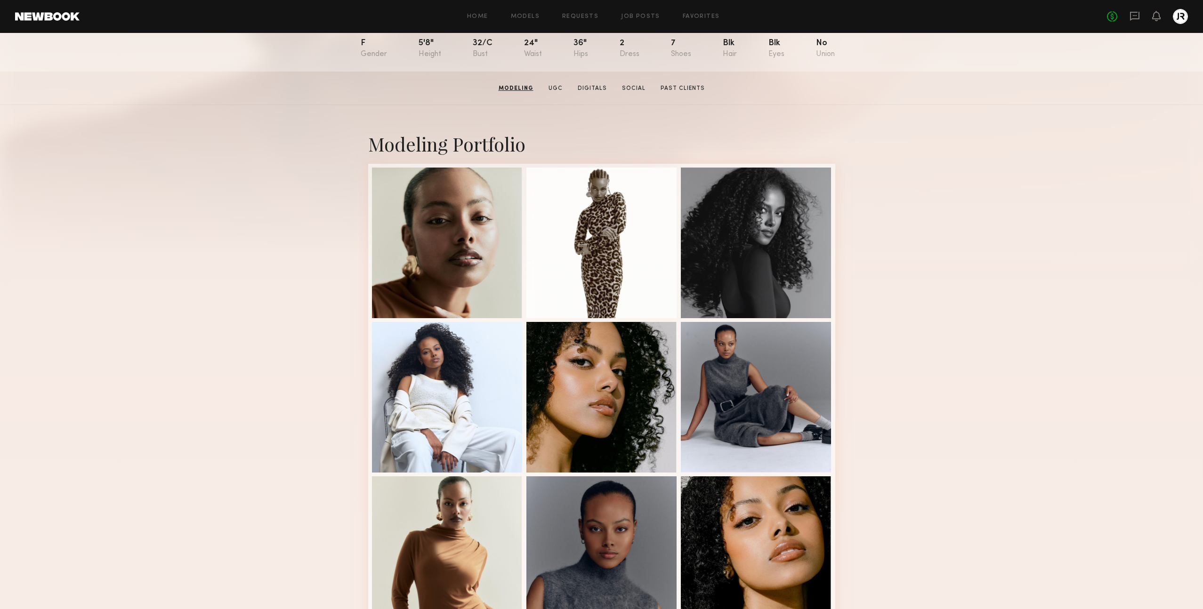
scroll to position [31, 0]
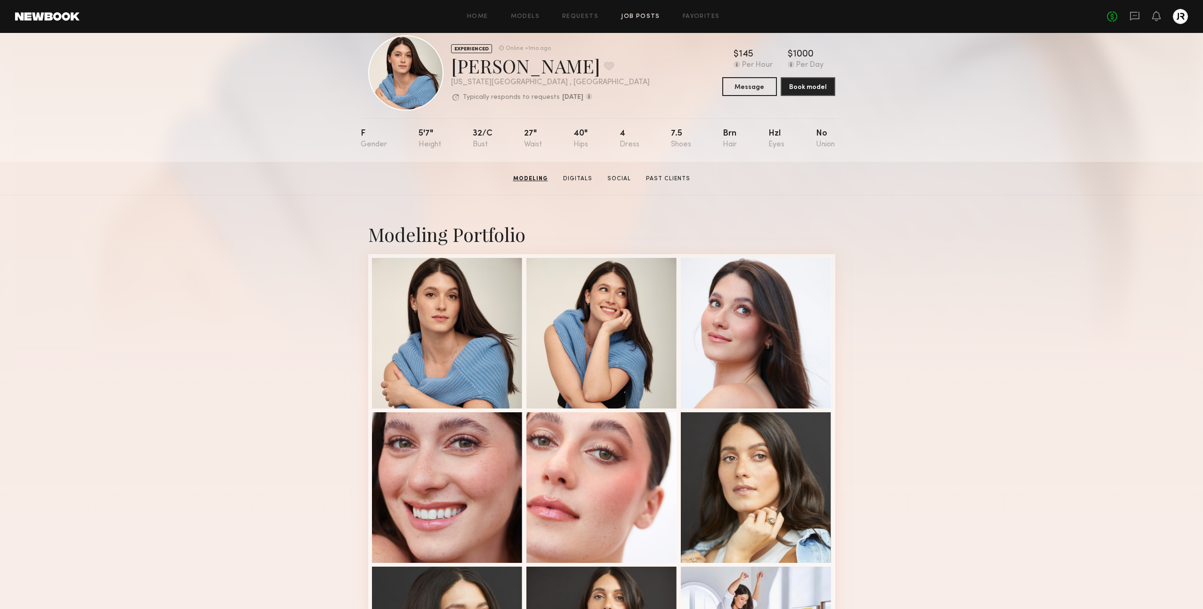
scroll to position [18, 0]
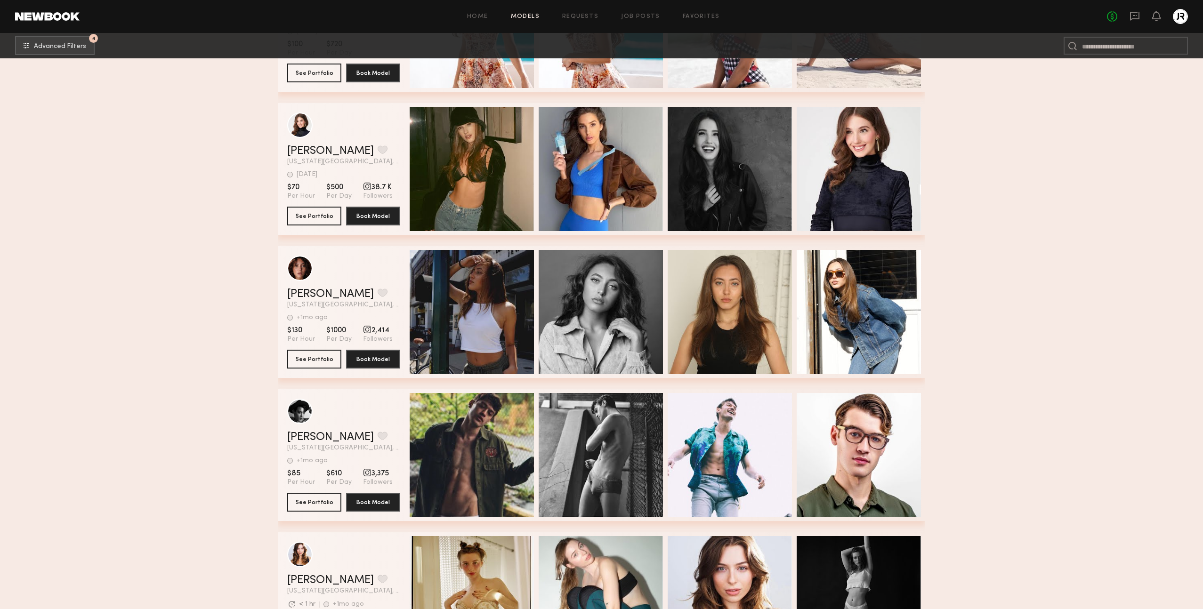
scroll to position [34780, 0]
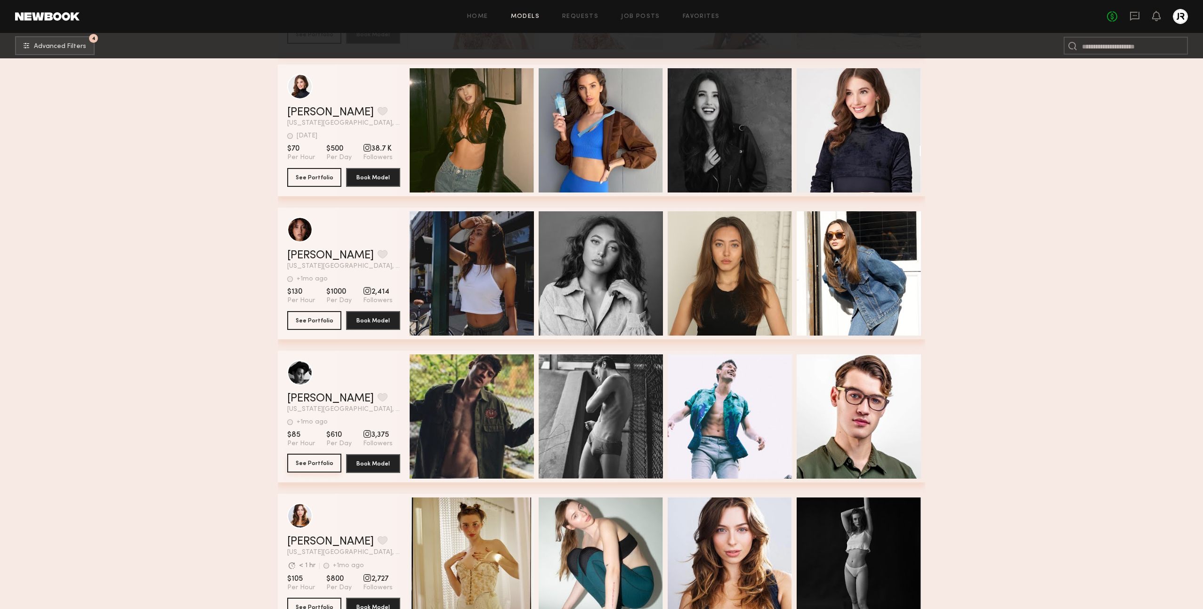
click at [312, 463] on button "See Portfolio" at bounding box center [314, 463] width 54 height 19
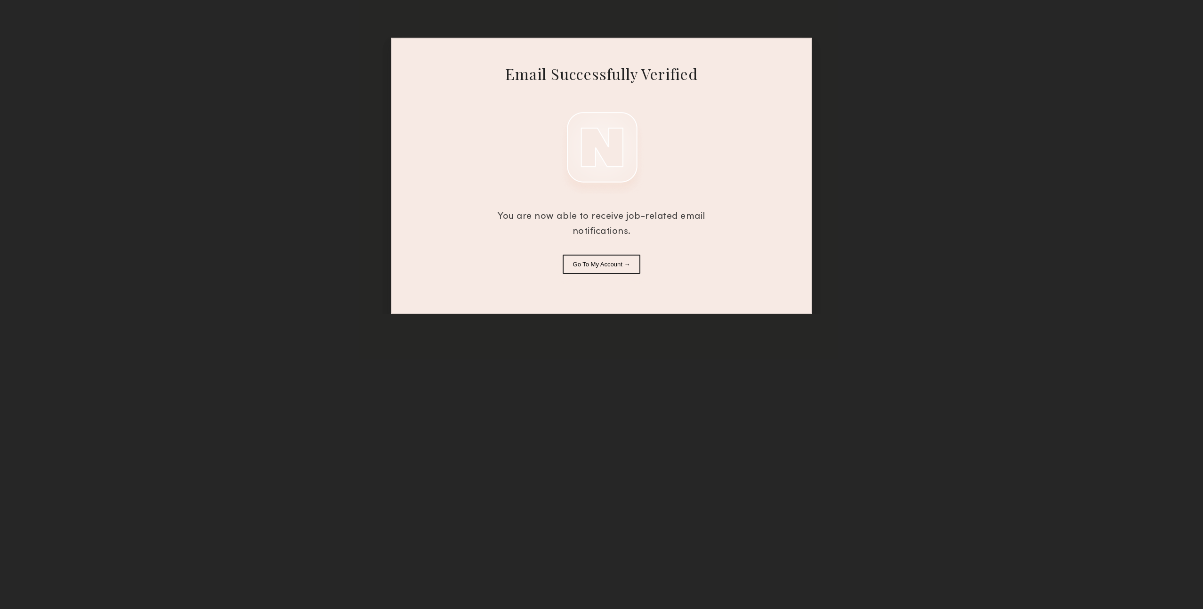
click at [578, 264] on button "Go To My Account →" at bounding box center [601, 264] width 78 height 19
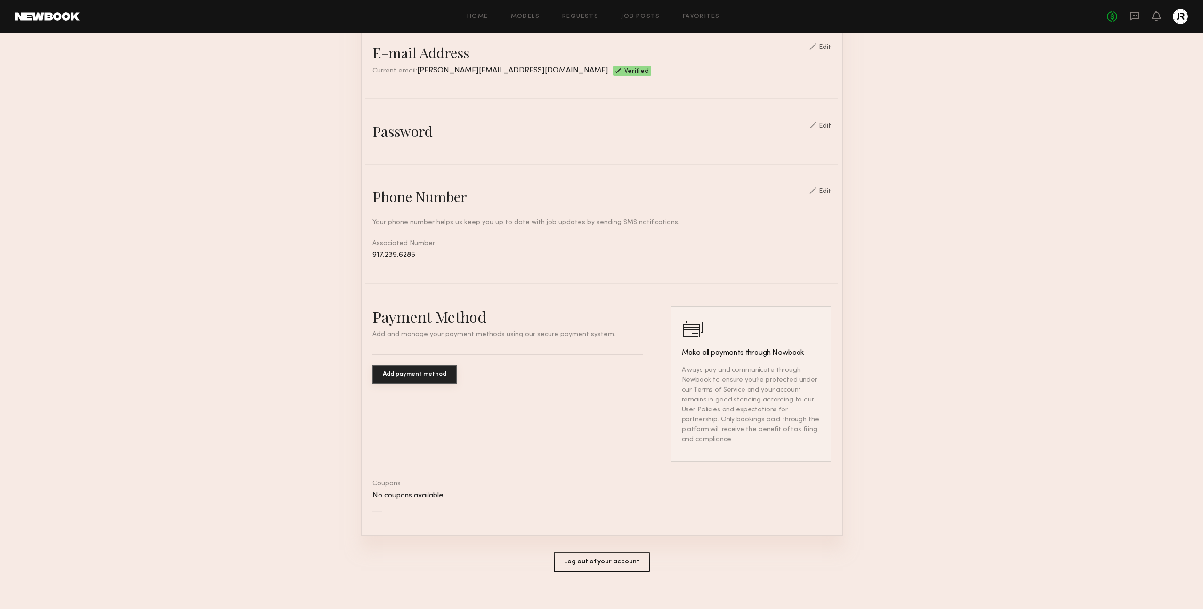
scroll to position [262, 0]
click at [411, 377] on button "Add payment method" at bounding box center [414, 375] width 84 height 19
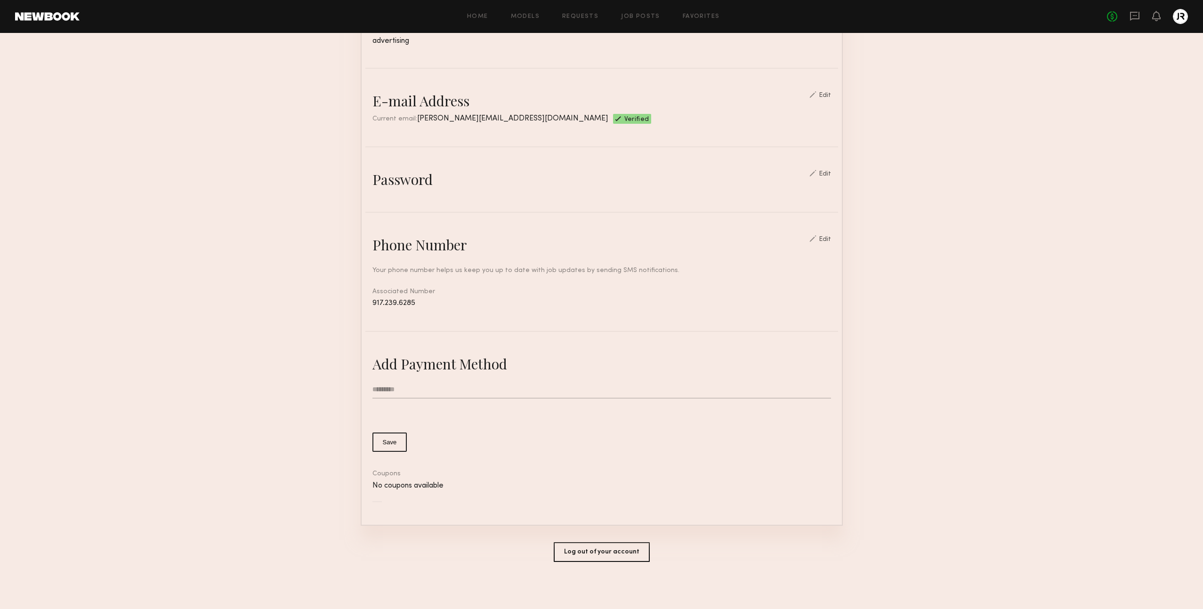
scroll to position [215, 0]
click at [383, 391] on input "text" at bounding box center [601, 390] width 458 height 18
type input "**********"
type input "*"
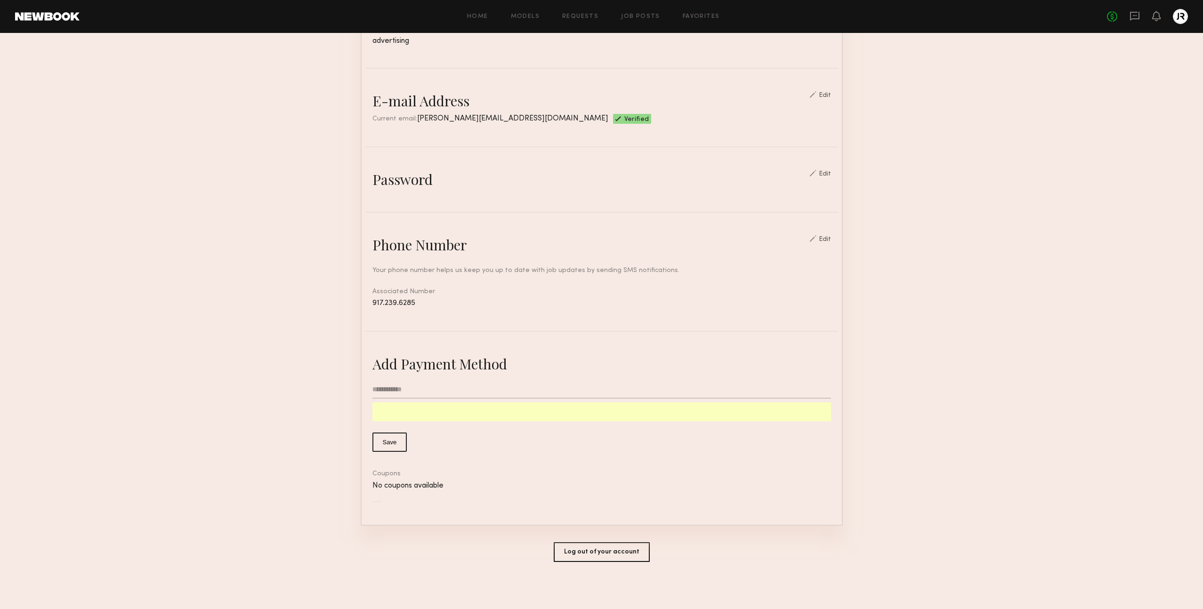
click at [382, 443] on button "Save" at bounding box center [389, 442] width 35 height 19
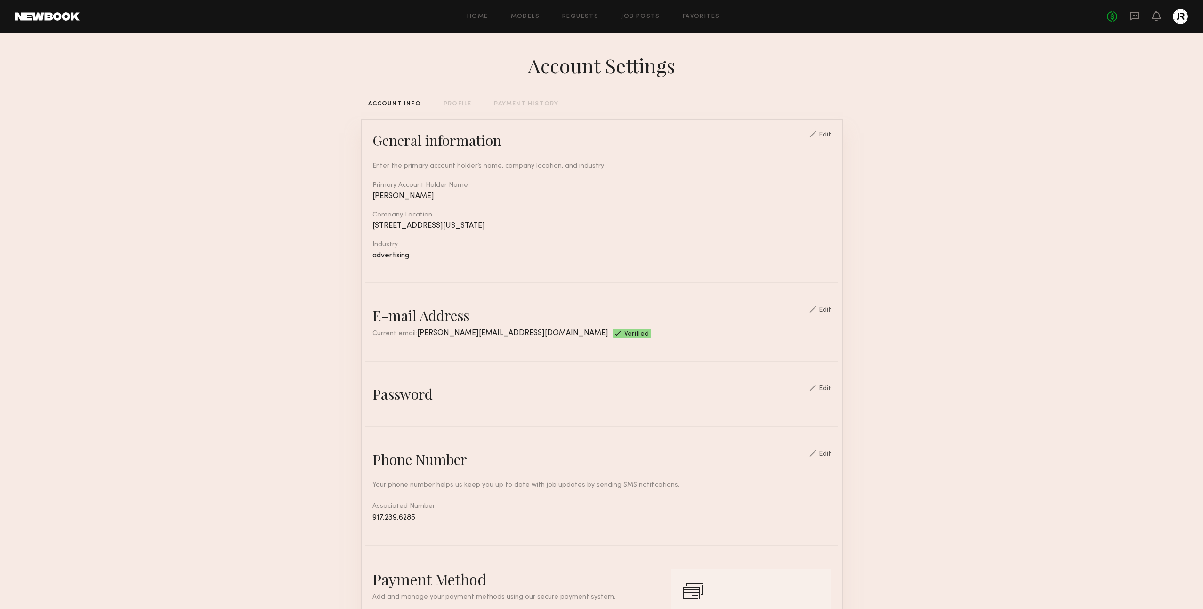
scroll to position [2, 0]
click at [629, 15] on link "Job Posts" at bounding box center [640, 17] width 39 height 6
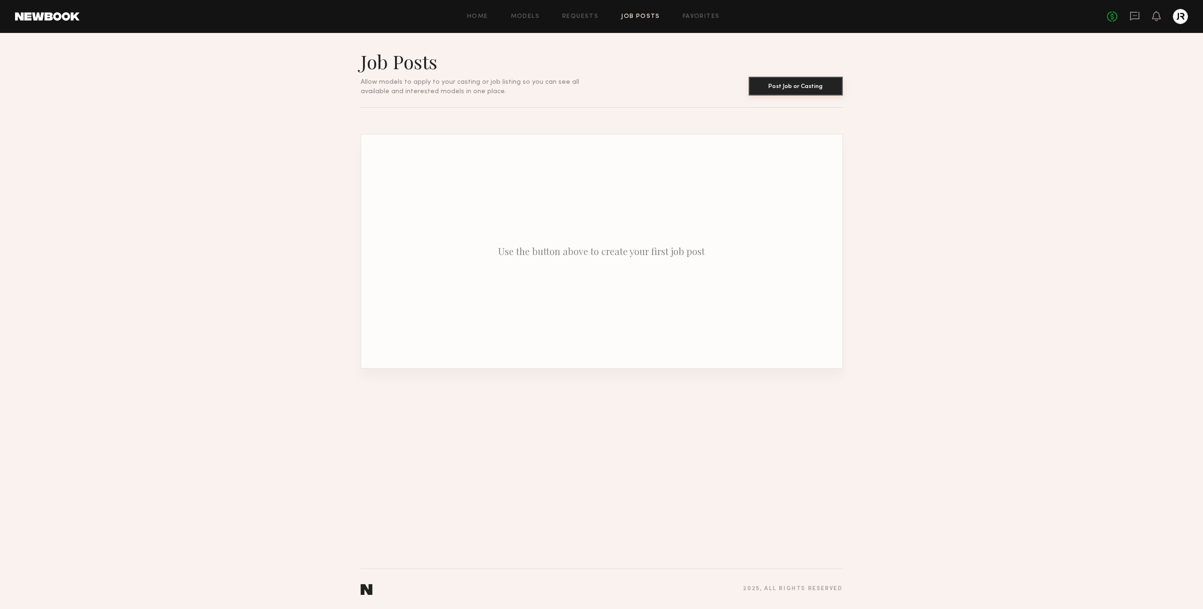
click at [780, 86] on button "Post Job or Casting" at bounding box center [795, 86] width 94 height 19
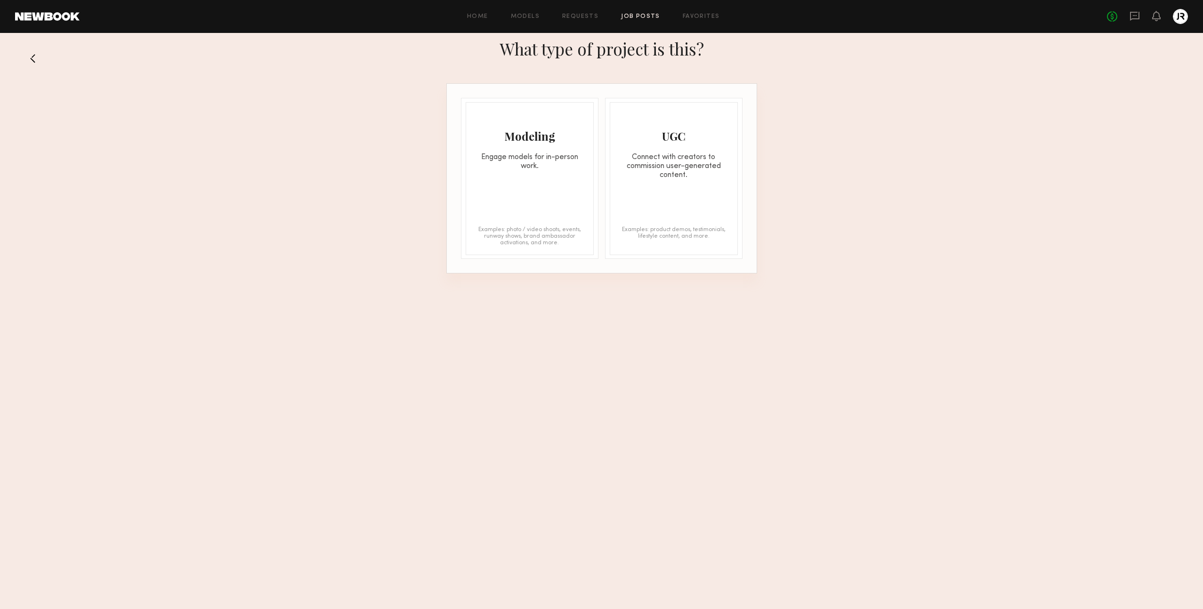
click at [544, 179] on div "Modeling Engage models for in-person work. Examples: photo / video shoots, even…" at bounding box center [529, 178] width 128 height 153
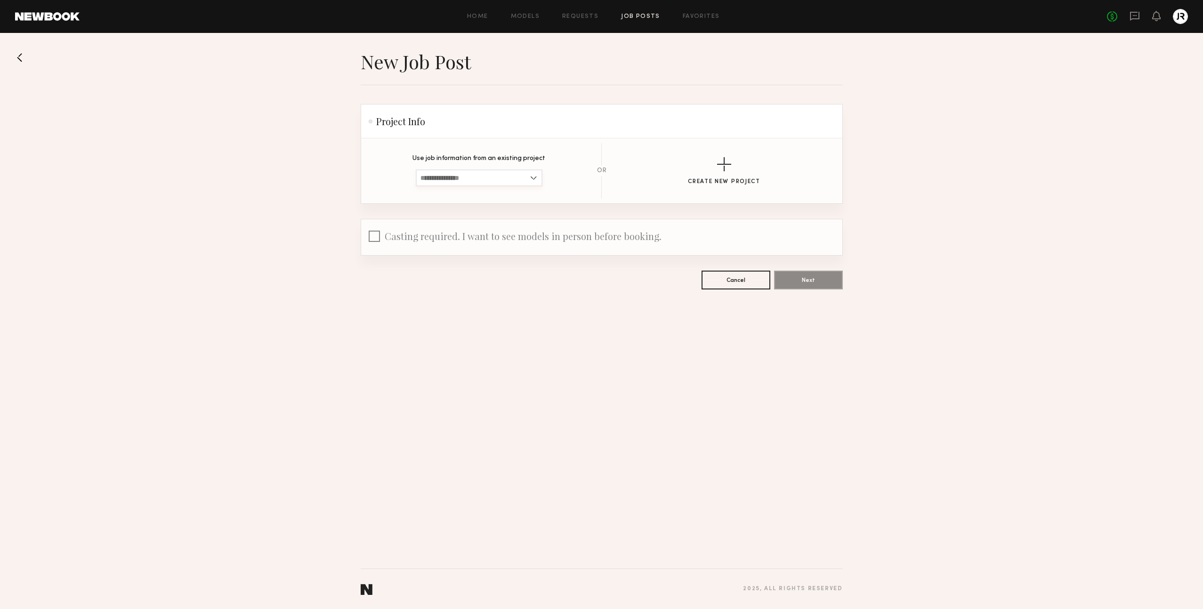
click at [518, 177] on input at bounding box center [479, 177] width 127 height 17
click at [519, 177] on input at bounding box center [479, 177] width 127 height 17
click at [732, 169] on button "Create New Project" at bounding box center [724, 171] width 72 height 28
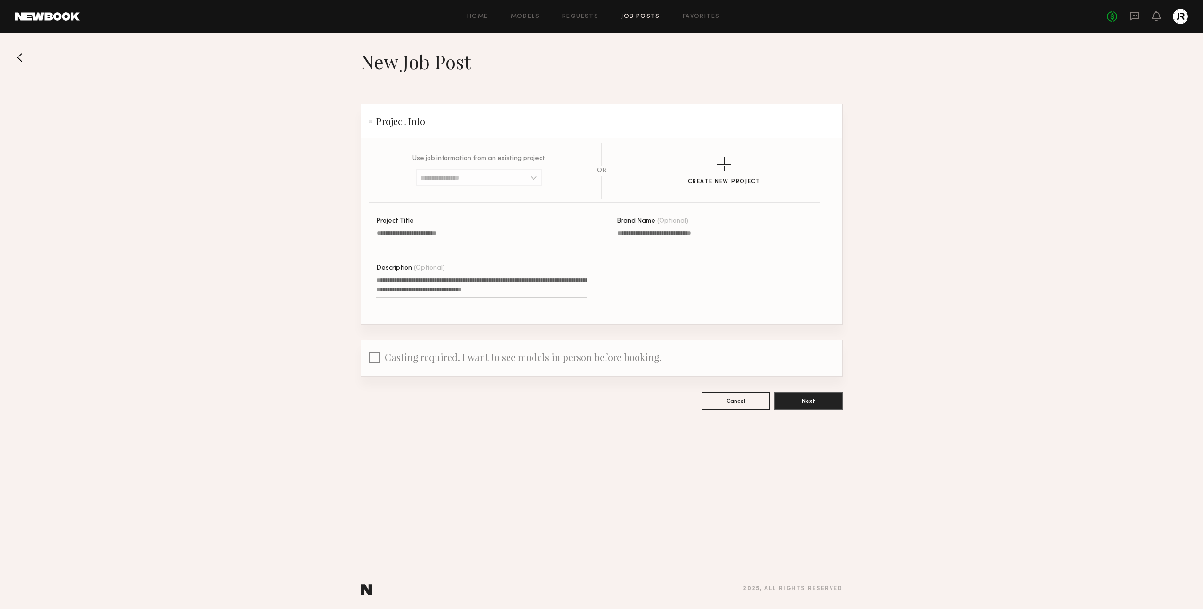
click at [413, 235] on input "Project Title" at bounding box center [481, 235] width 210 height 11
